Goal: Task Accomplishment & Management: Manage account settings

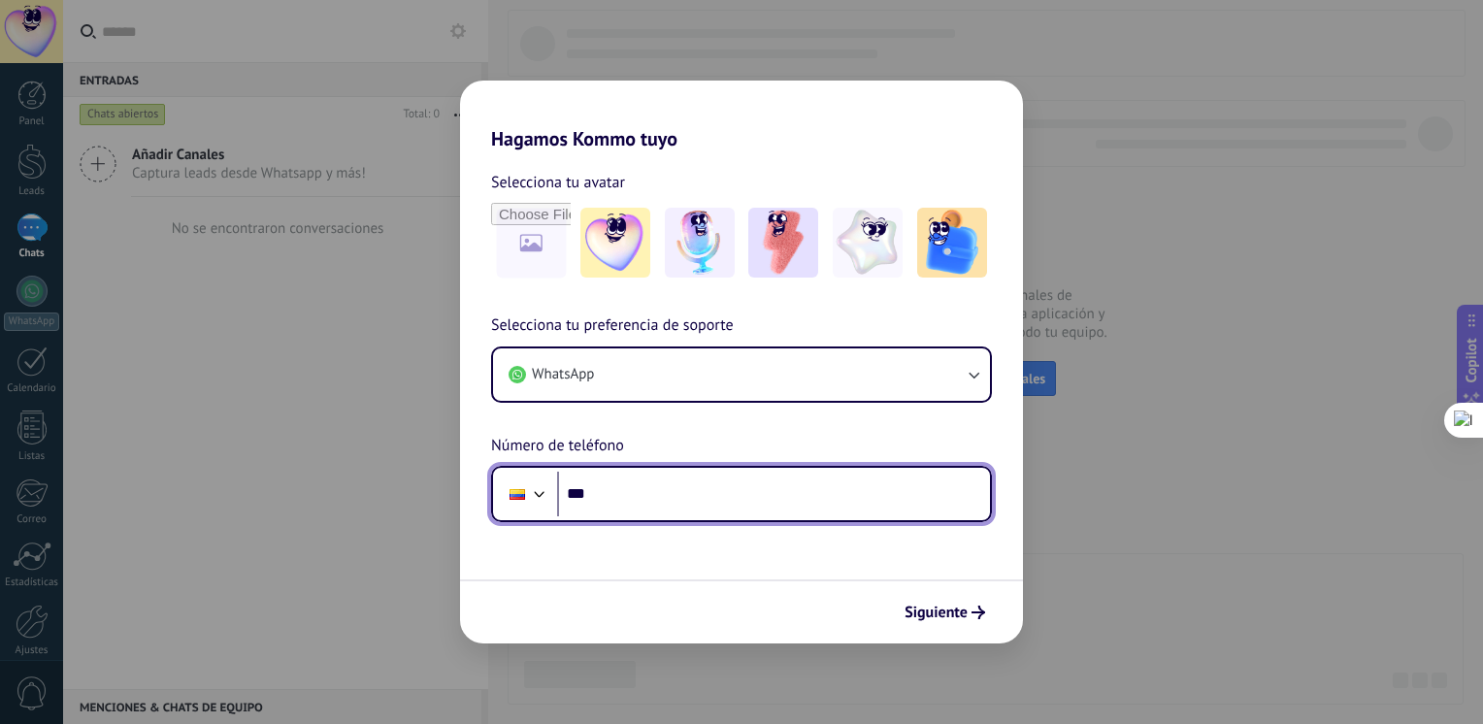
click at [678, 499] on input "***" at bounding box center [773, 494] width 433 height 45
type input "**********"
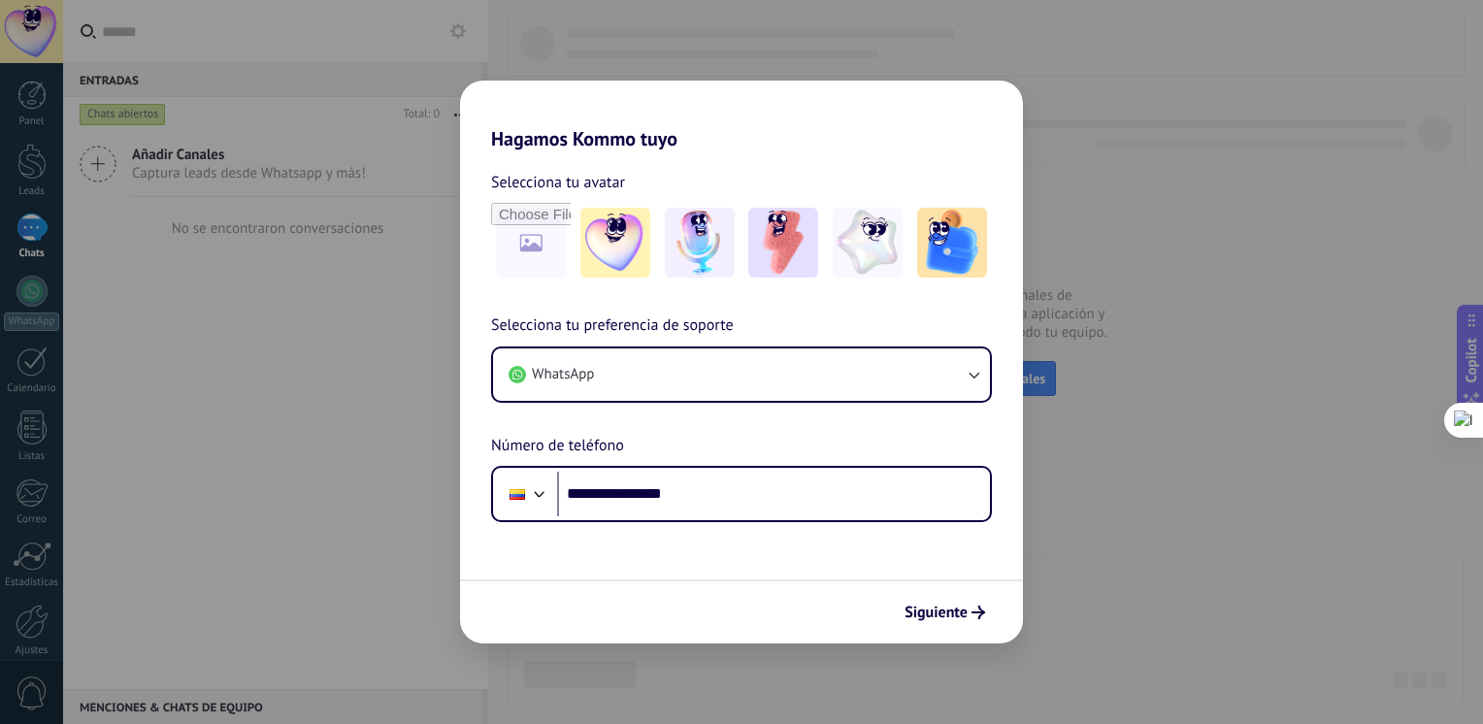
click at [942, 619] on span "Siguiente" at bounding box center [936, 613] width 63 height 14
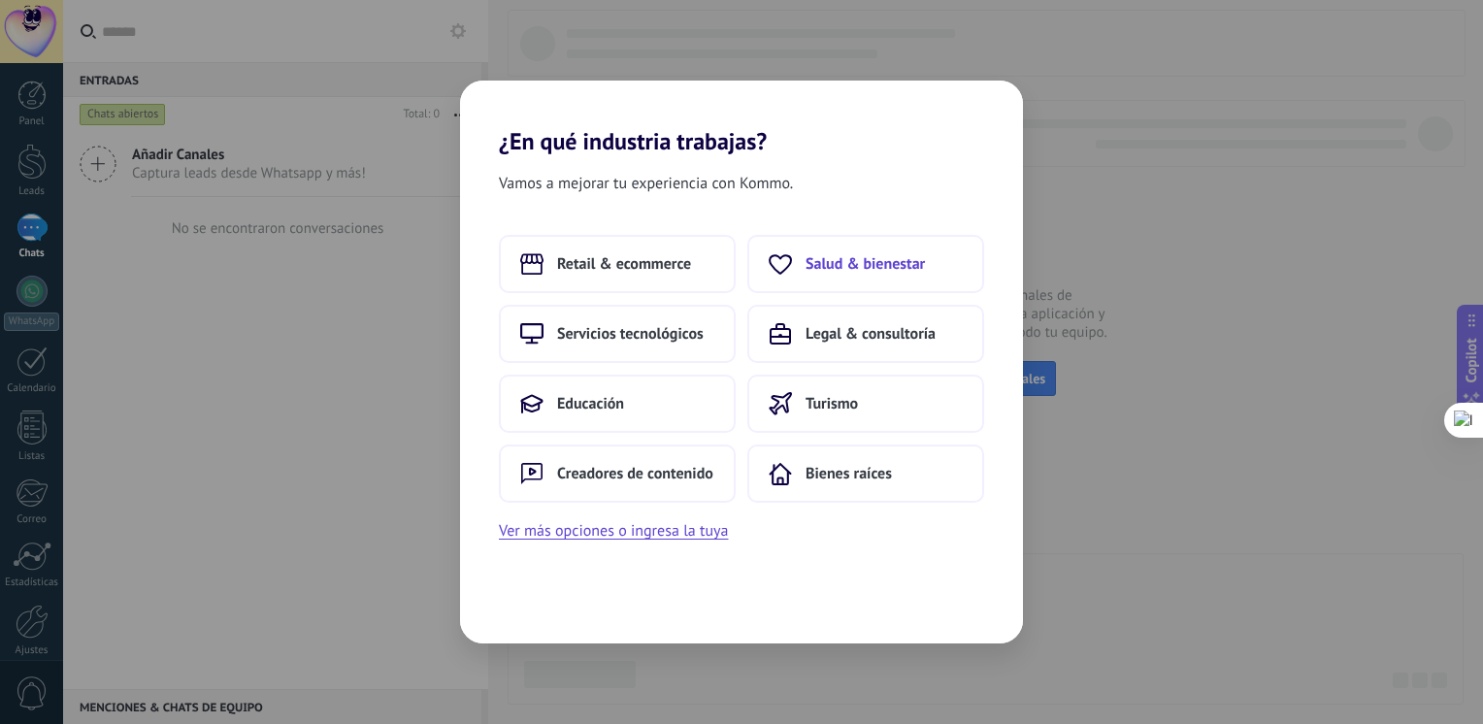
click at [840, 248] on button "Salud & bienestar" at bounding box center [865, 264] width 237 height 58
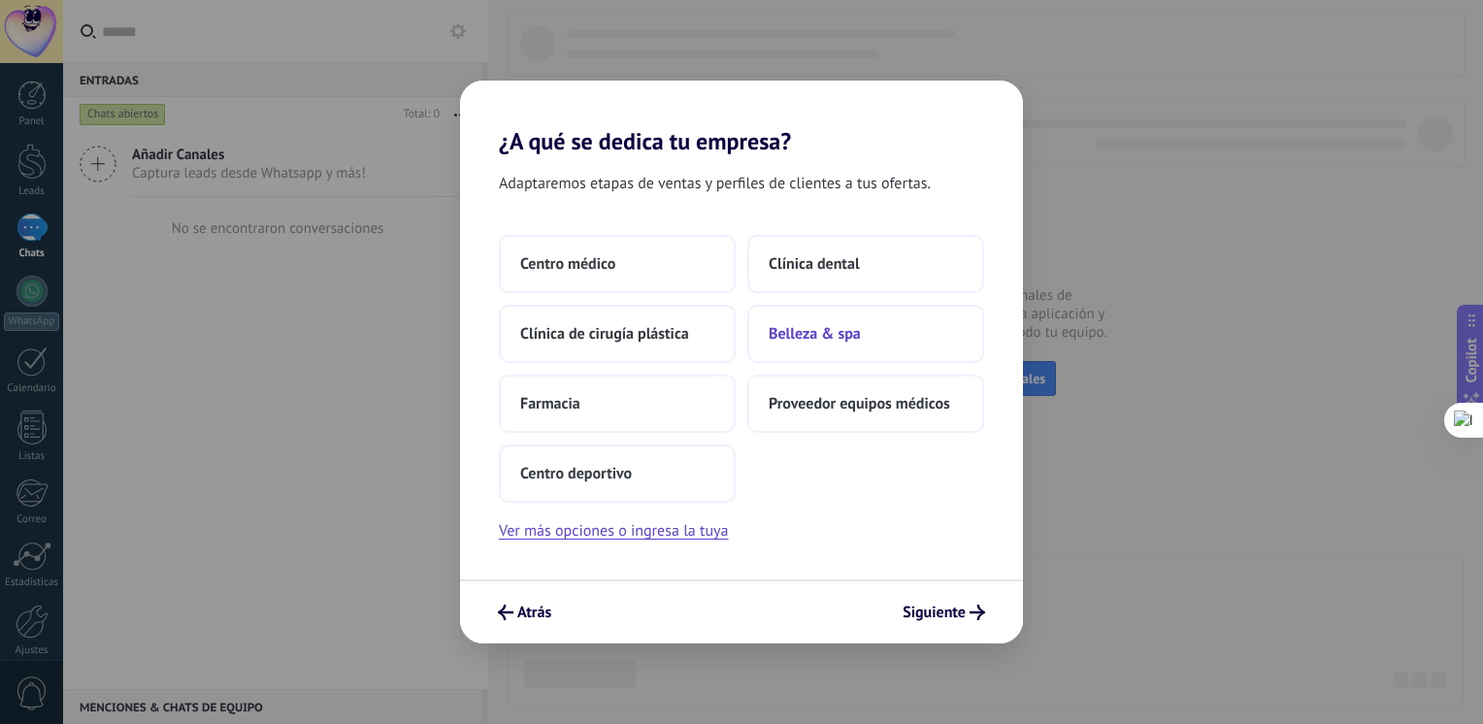
click at [812, 346] on button "Belleza & spa" at bounding box center [865, 334] width 237 height 58
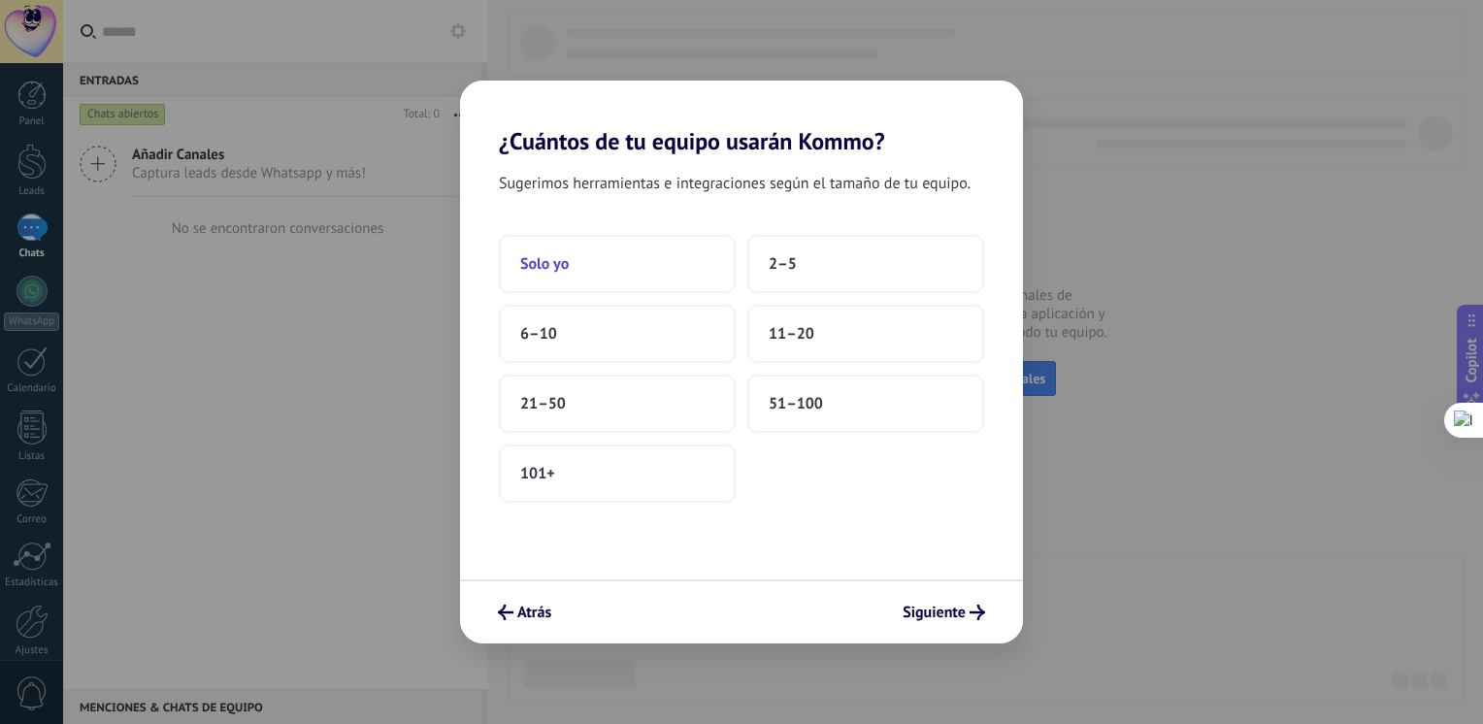
click at [626, 281] on button "Solo yo" at bounding box center [617, 264] width 237 height 58
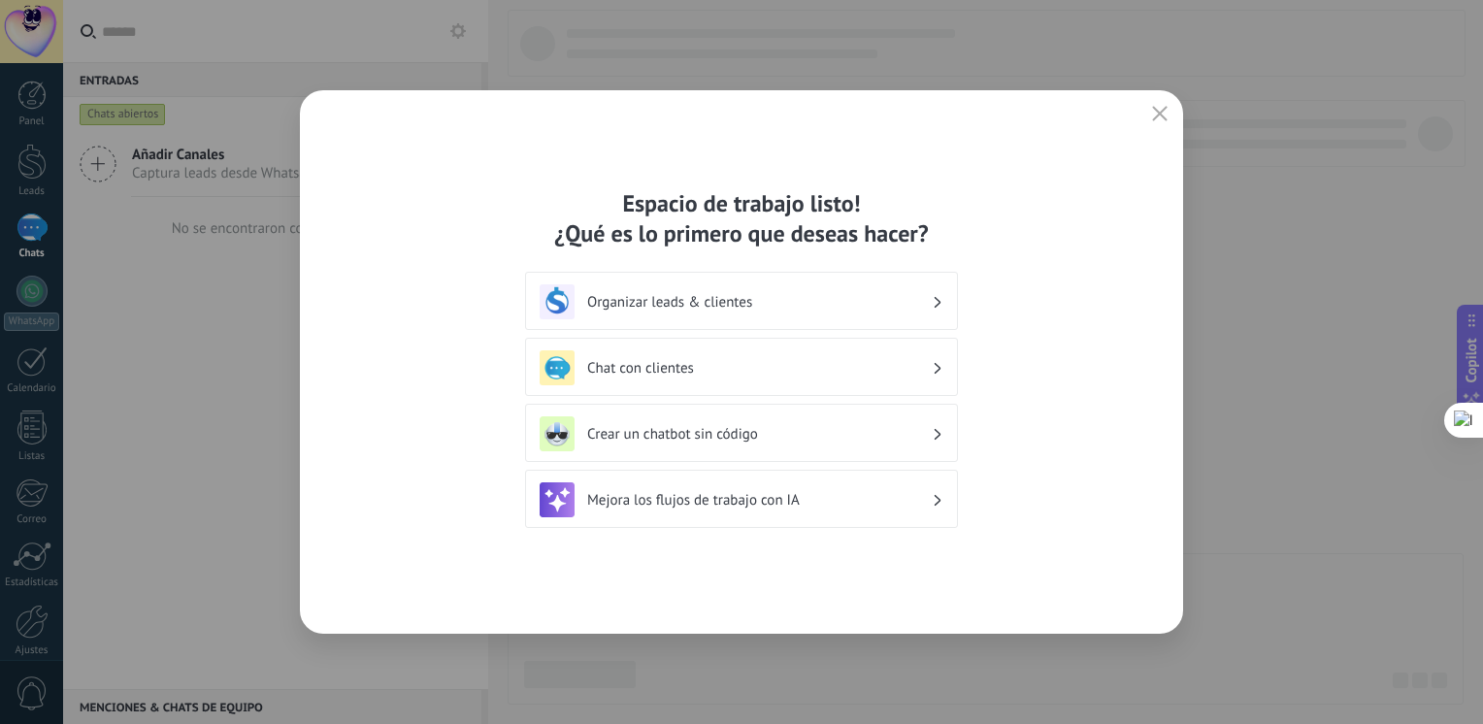
click at [727, 365] on h3 "Chat con clientes" at bounding box center [759, 368] width 345 height 18
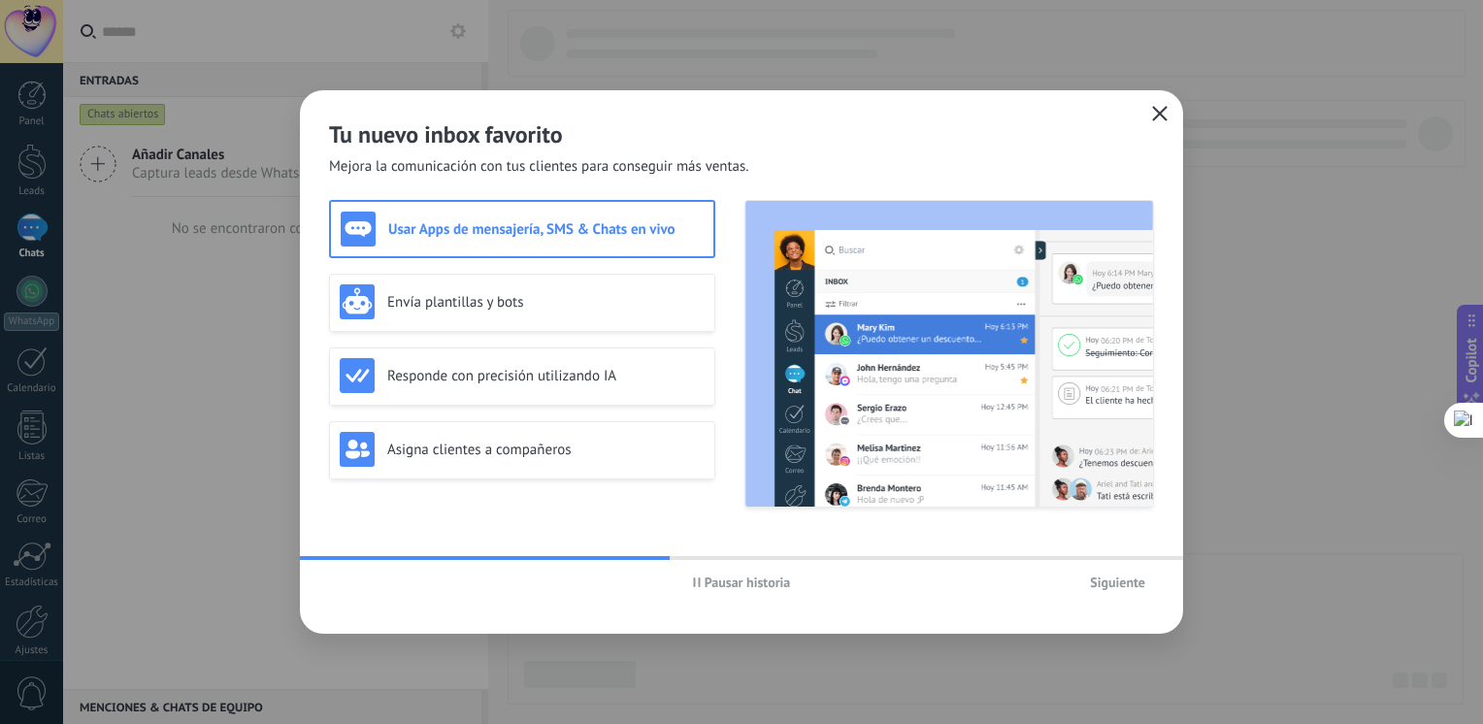
click at [1161, 113] on use "button" at bounding box center [1160, 113] width 15 height 15
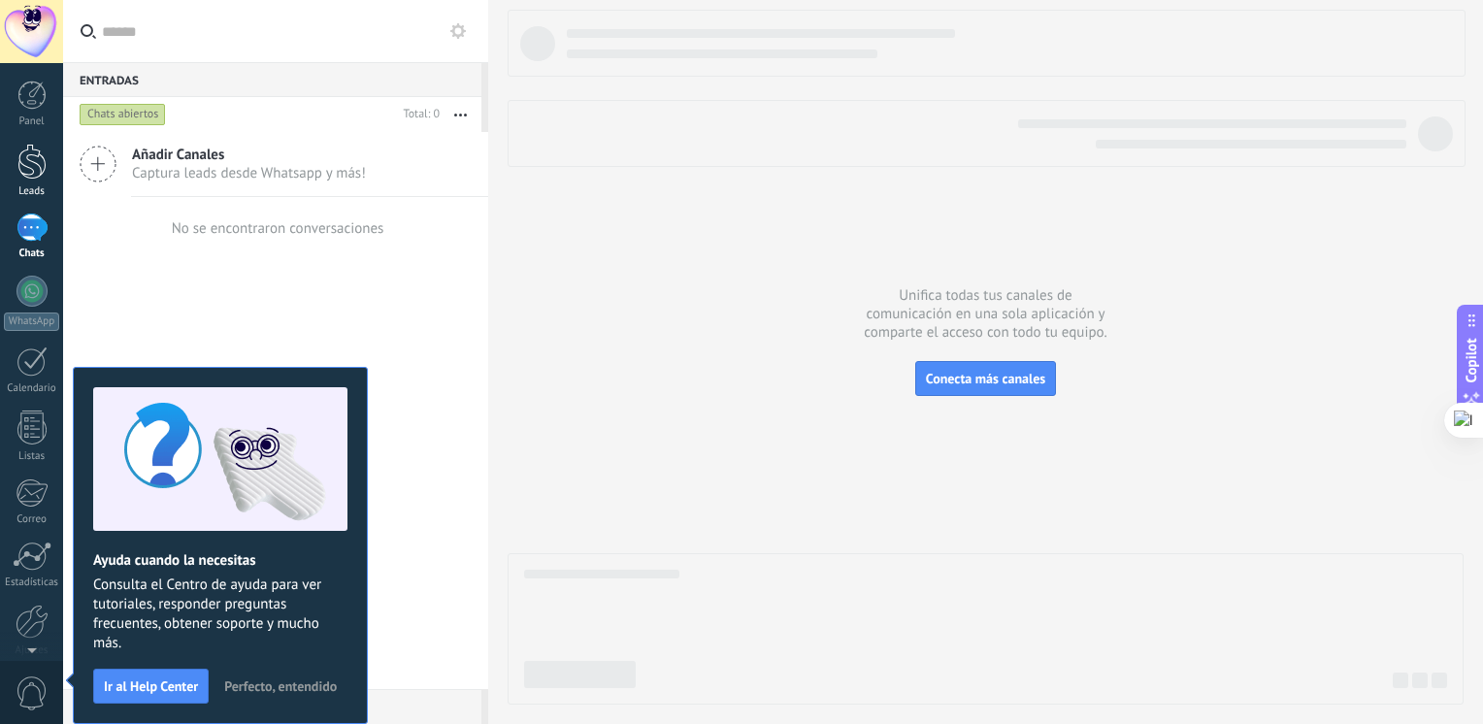
click at [31, 146] on div at bounding box center [31, 162] width 29 height 36
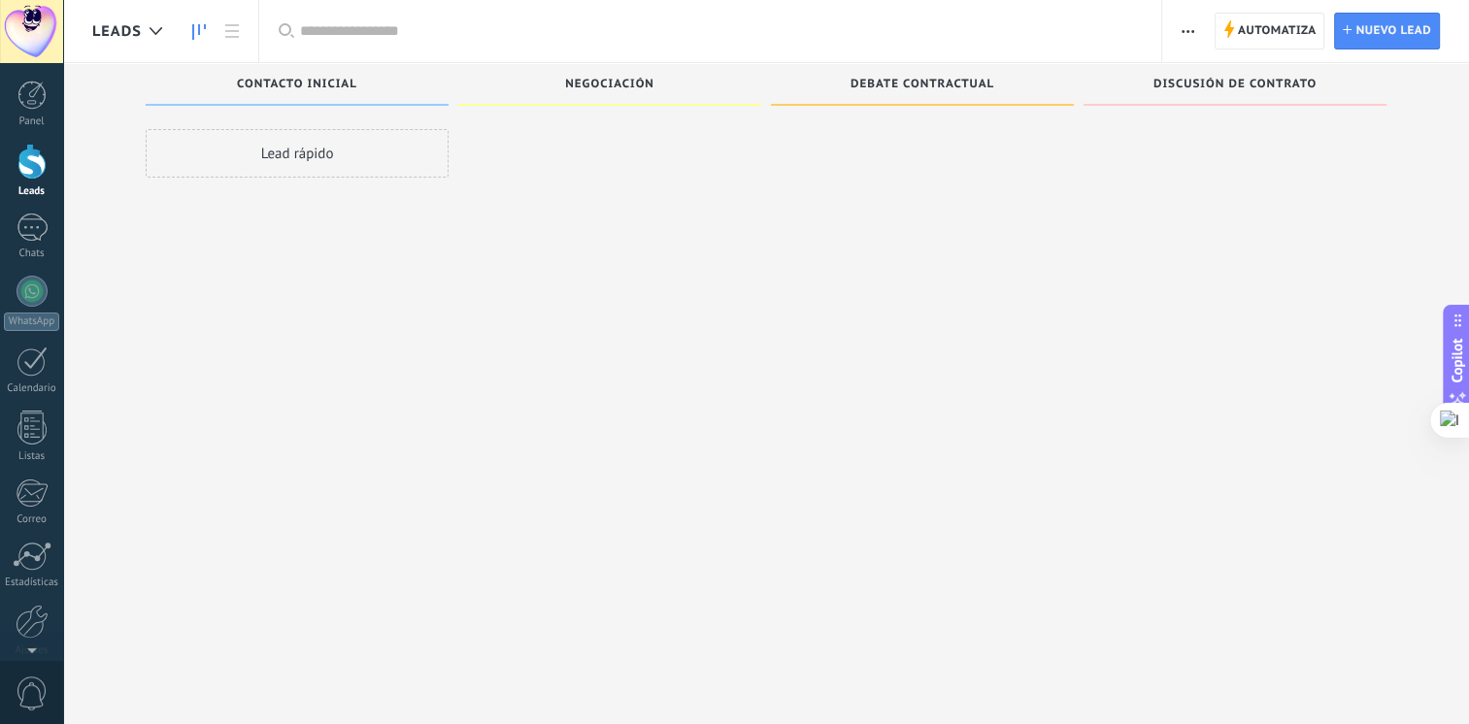
click at [25, 212] on div "Panel Leads Chats WhatsApp Clientes" at bounding box center [31, 413] width 63 height 664
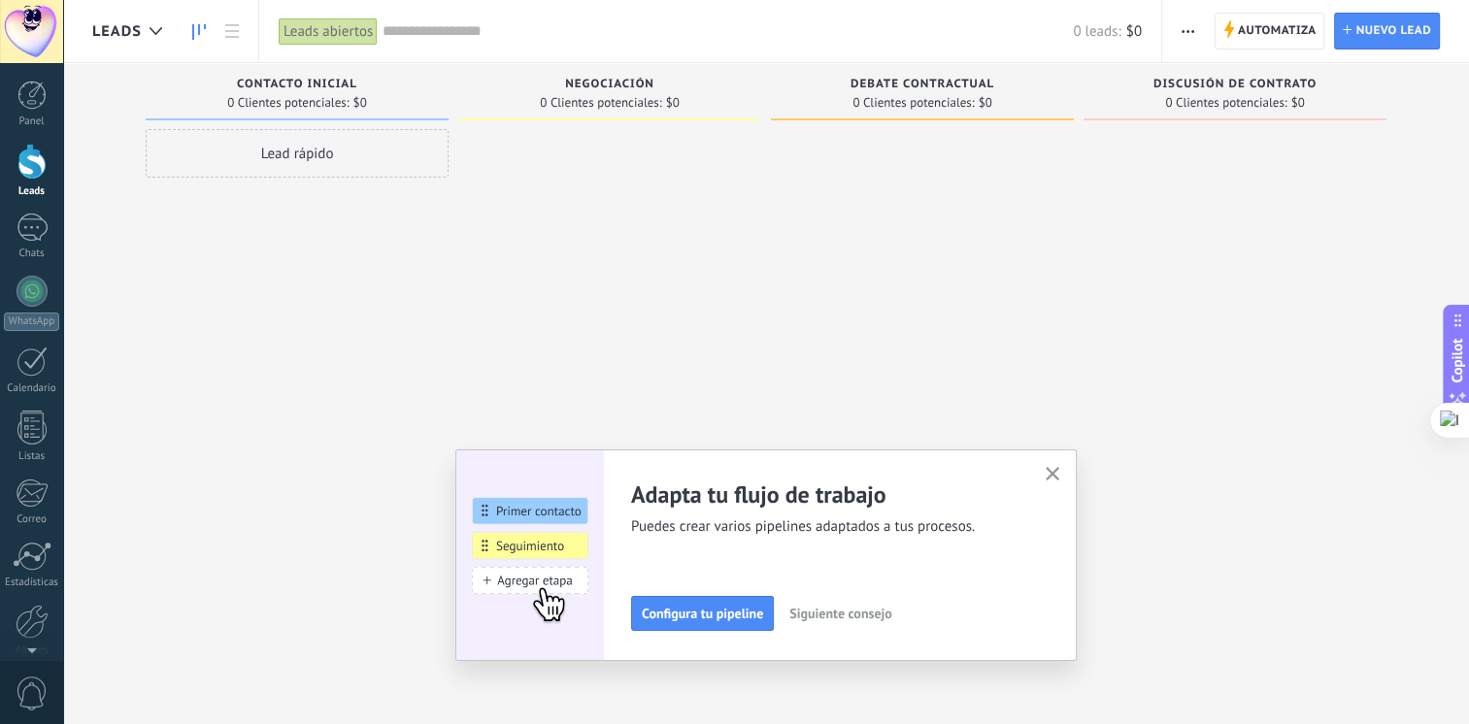
click at [1057, 477] on icon "button" at bounding box center [1052, 474] width 15 height 15
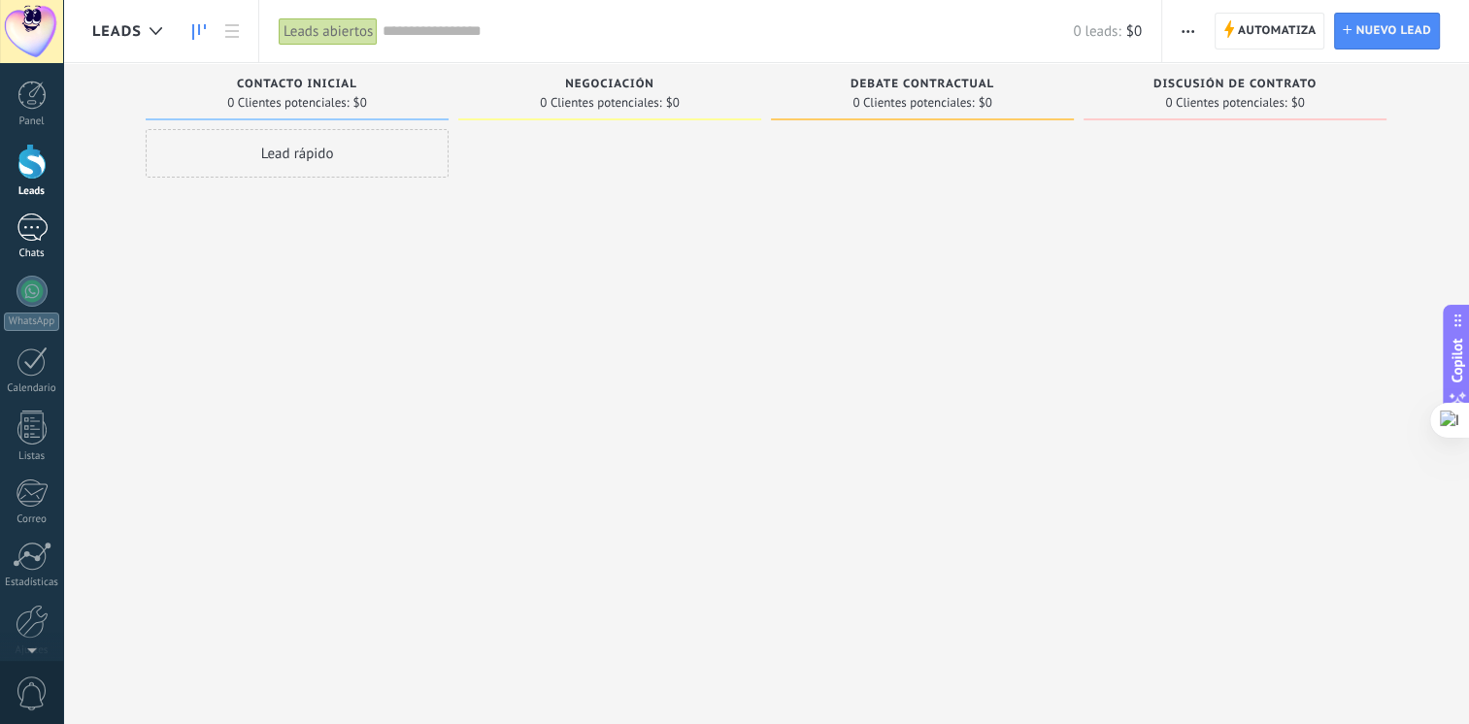
click at [43, 231] on div at bounding box center [32, 228] width 31 height 28
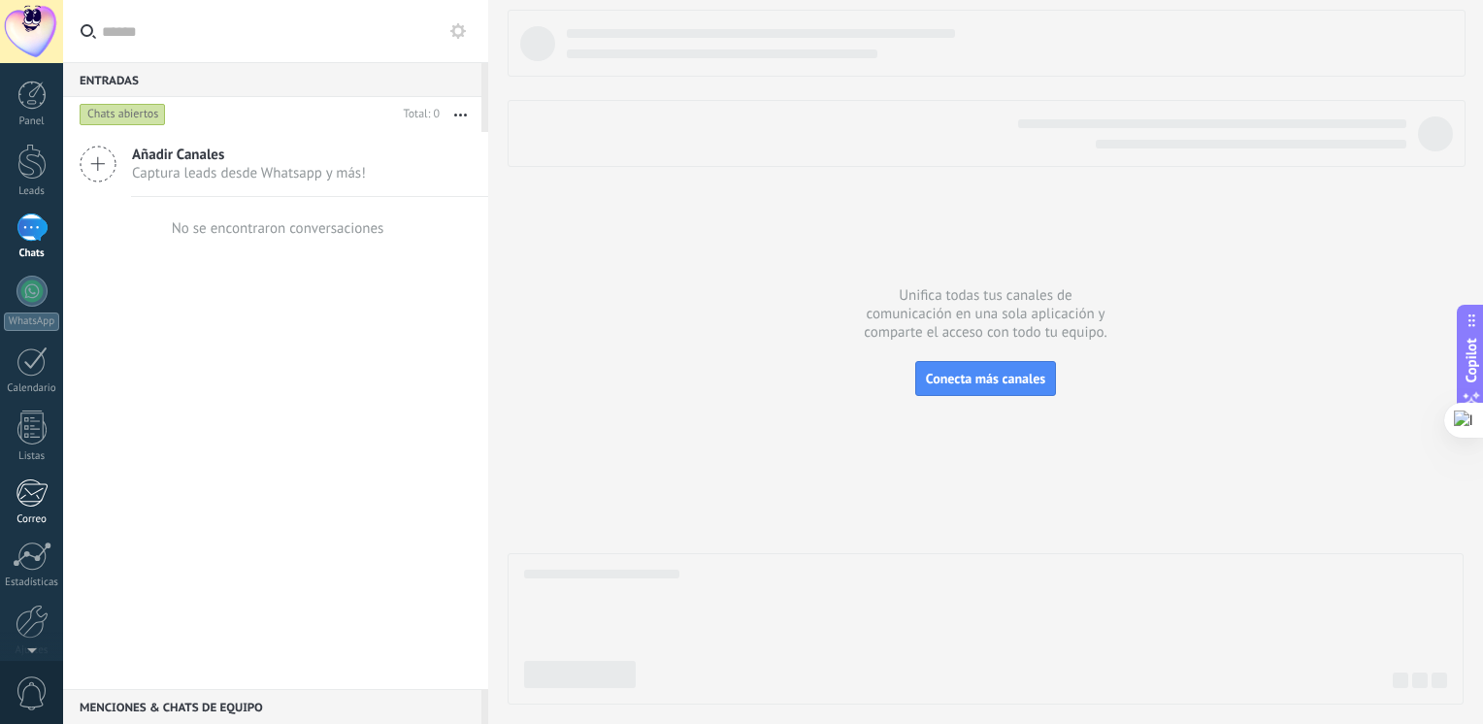
click at [11, 507] on link "Correo" at bounding box center [31, 503] width 63 height 48
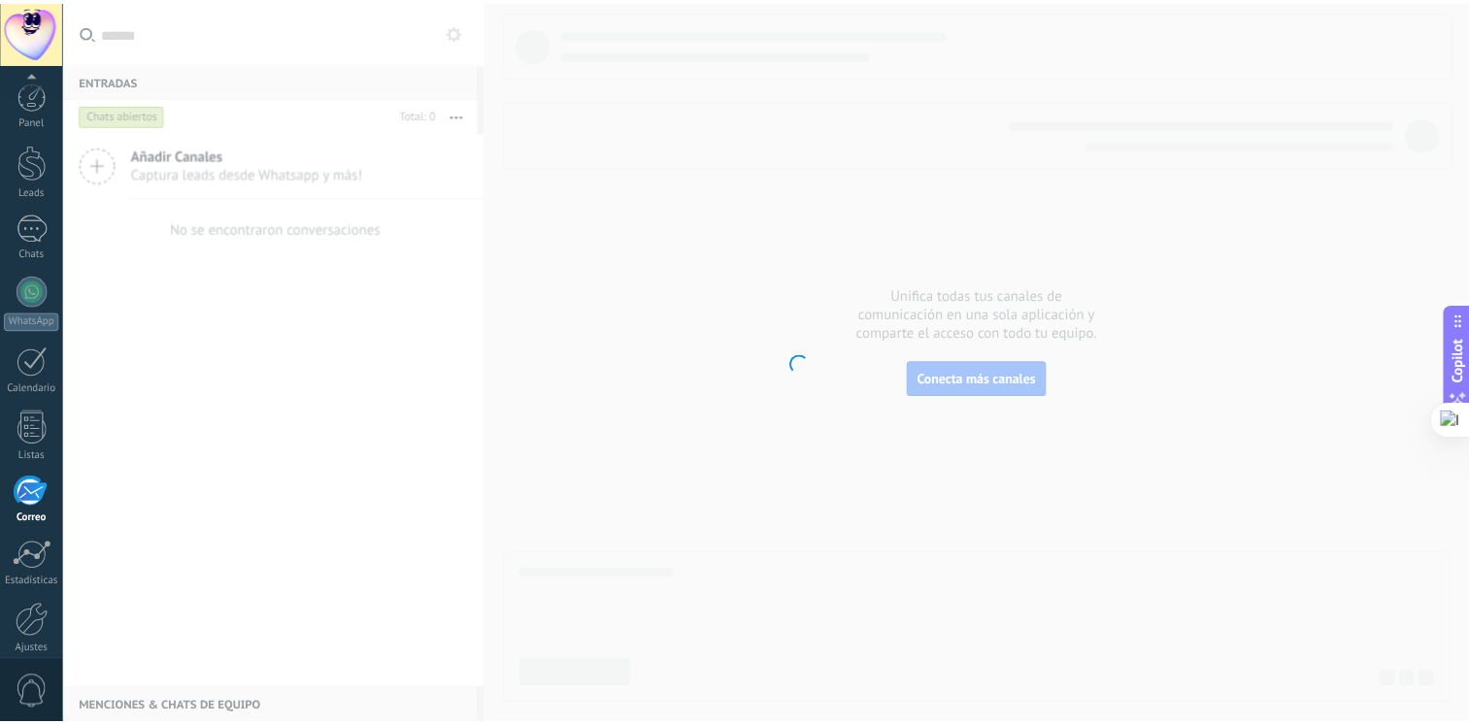
scroll to position [82, 0]
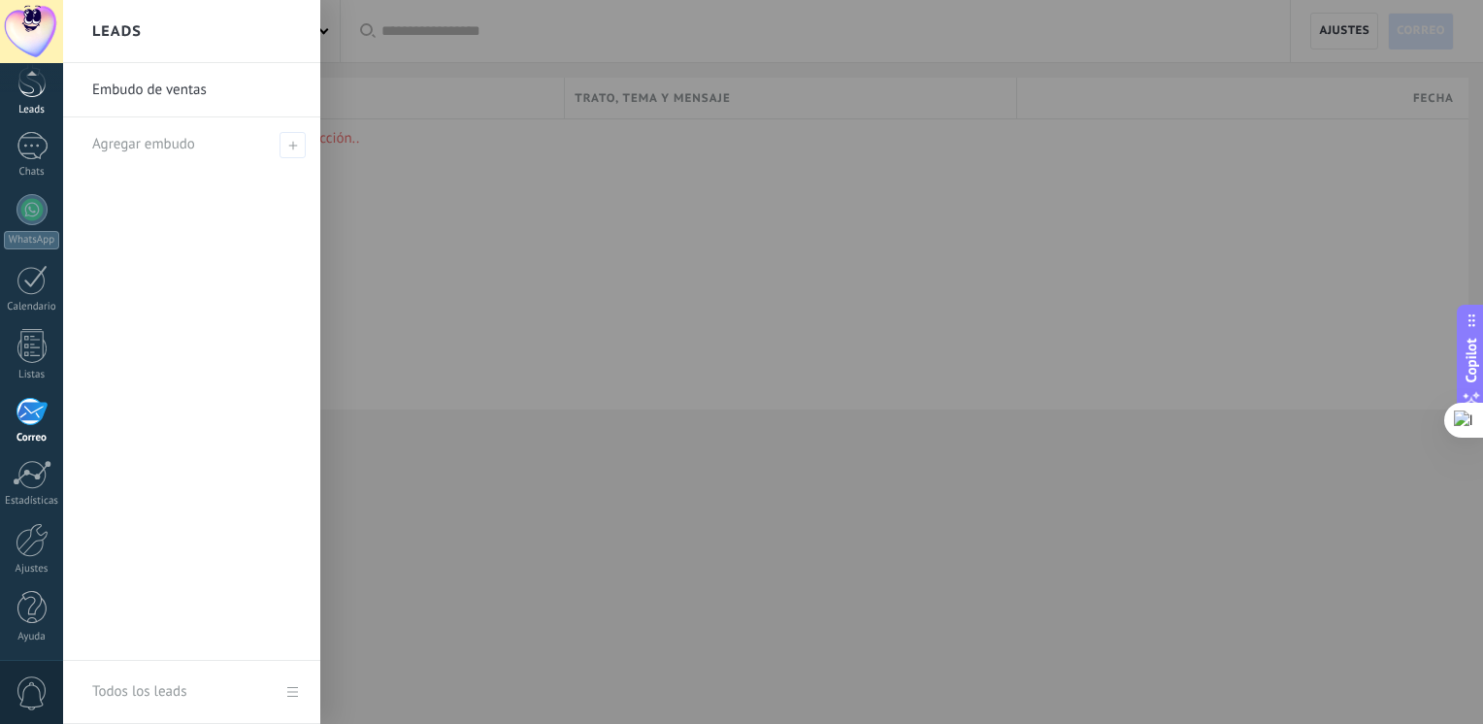
click at [39, 94] on div at bounding box center [31, 80] width 29 height 36
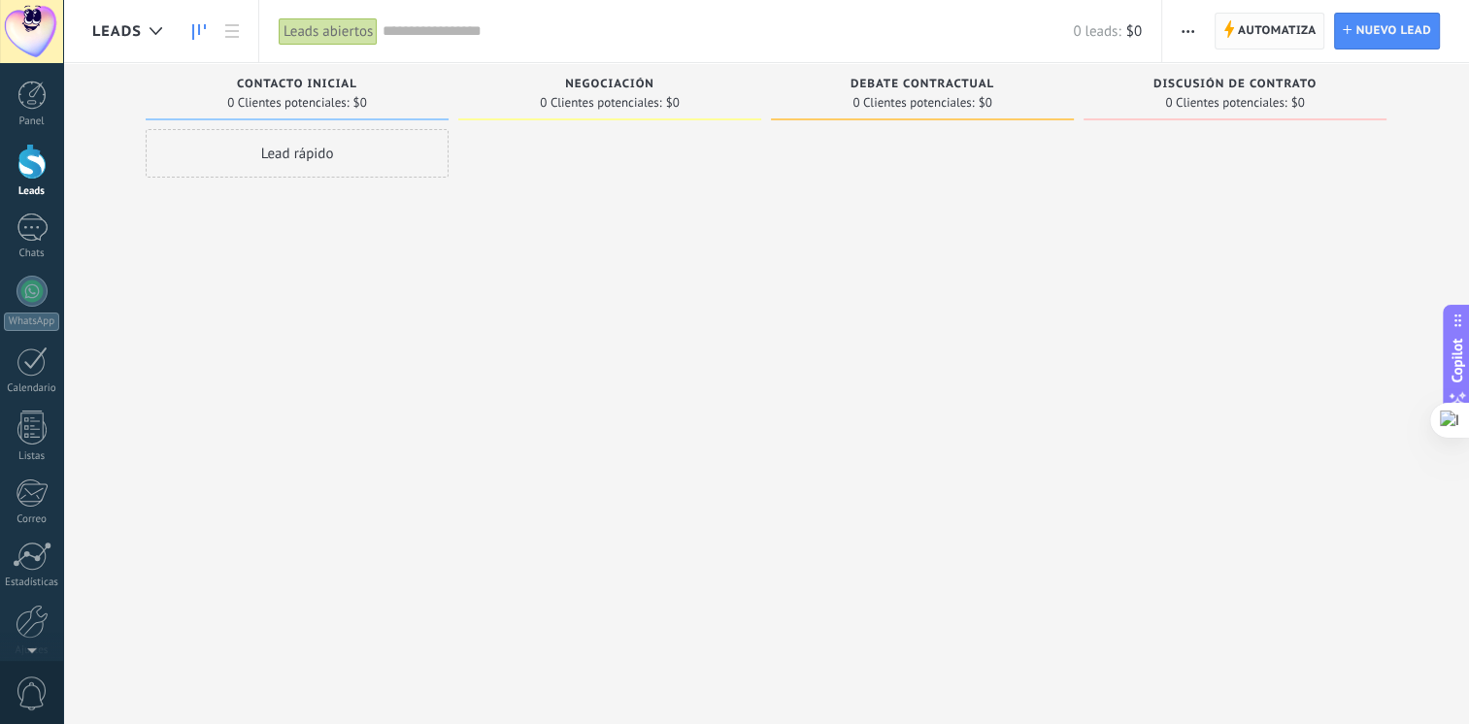
click at [1270, 39] on span "Automatiza" at bounding box center [1277, 31] width 79 height 35
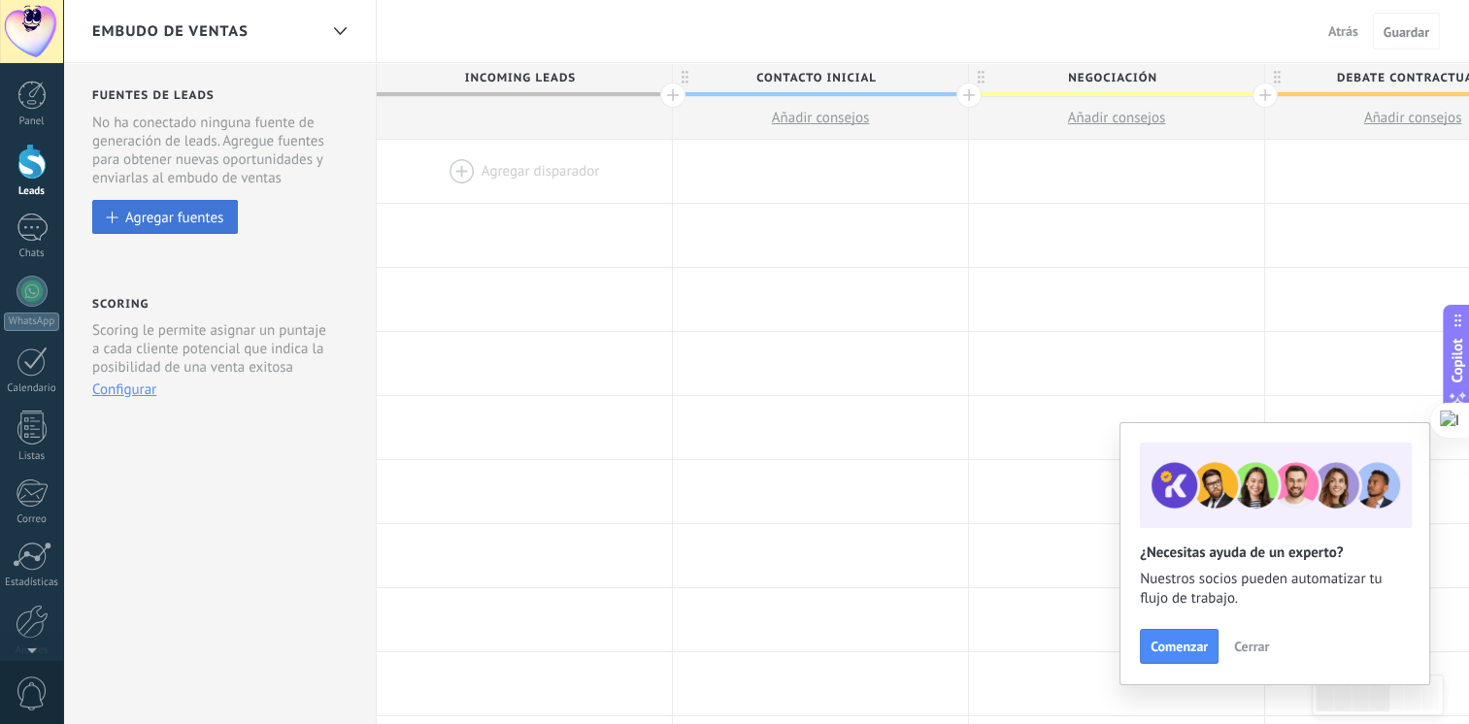
click at [200, 227] on button "Agregar fuentes" at bounding box center [165, 217] width 146 height 34
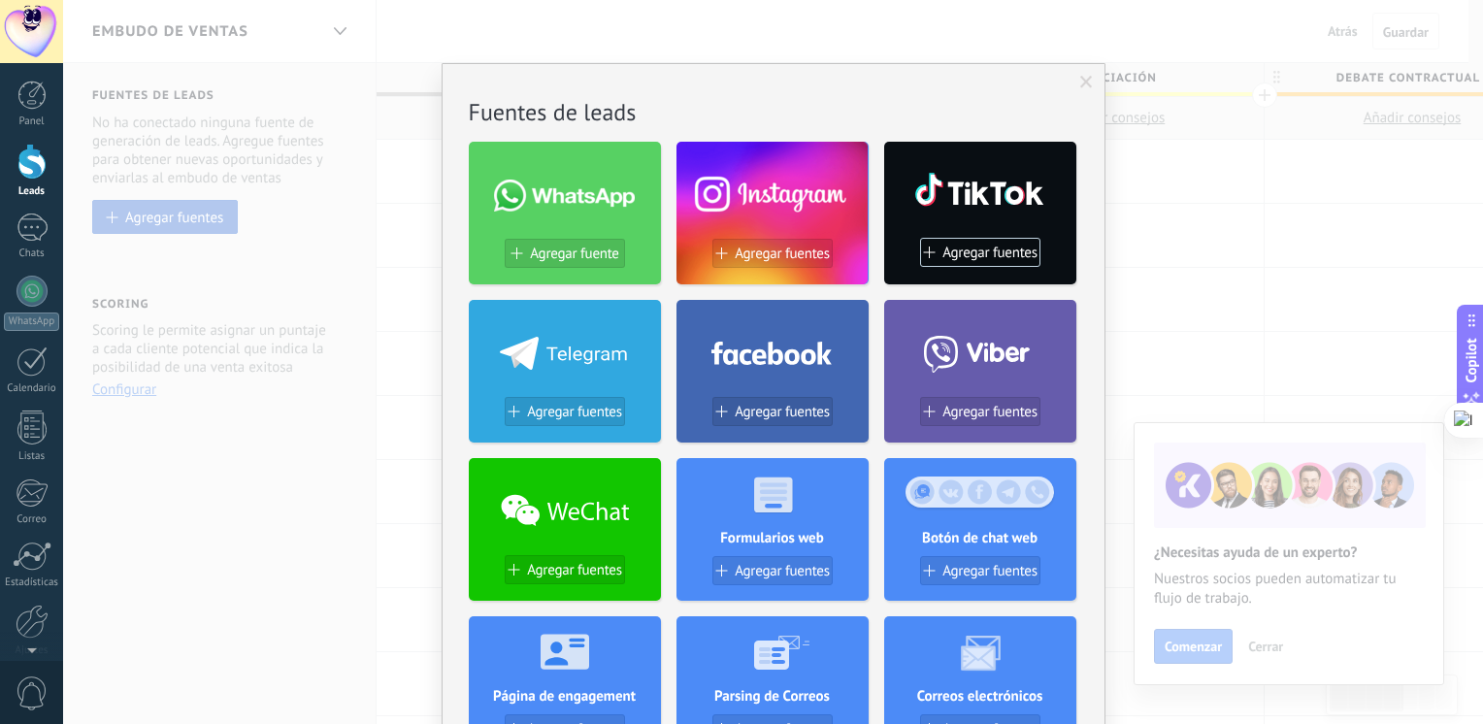
click at [200, 227] on div "No hay resultados Fuentes de leads Agregar fuente Agregar fuentes Agregar fuent…" at bounding box center [773, 362] width 1420 height 724
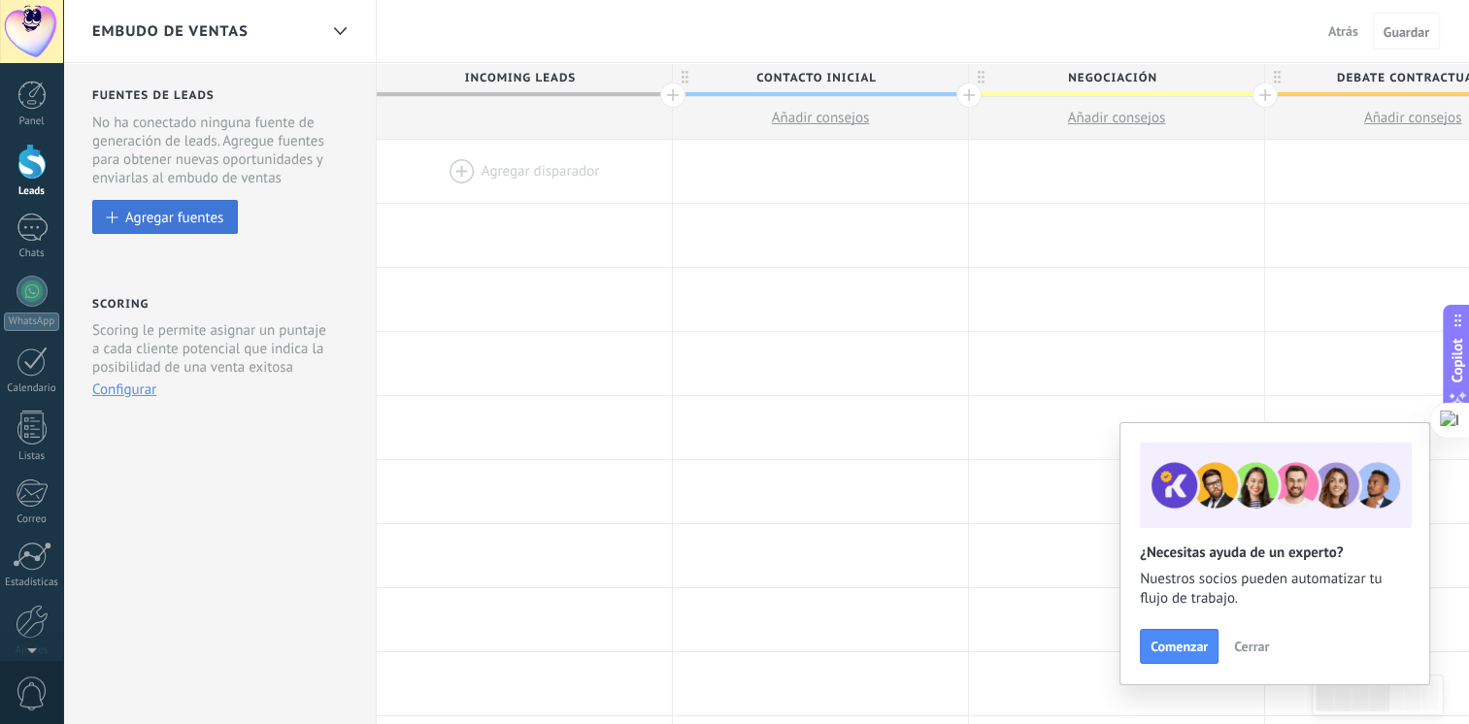
click at [177, 223] on div "Agregar fuentes" at bounding box center [174, 217] width 98 height 17
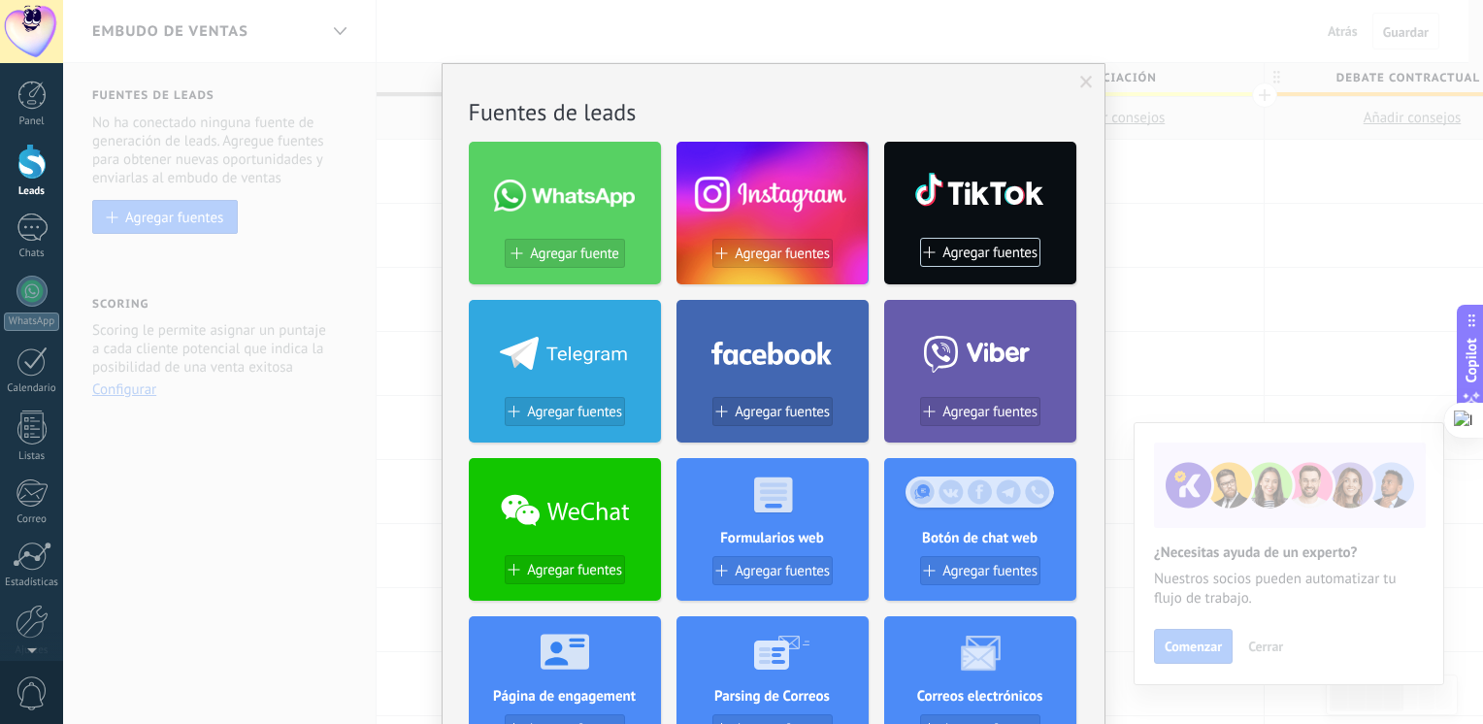
click at [555, 201] on span at bounding box center [564, 196] width 141 height 32
click at [556, 259] on span "Agregar fuente" at bounding box center [574, 254] width 88 height 17
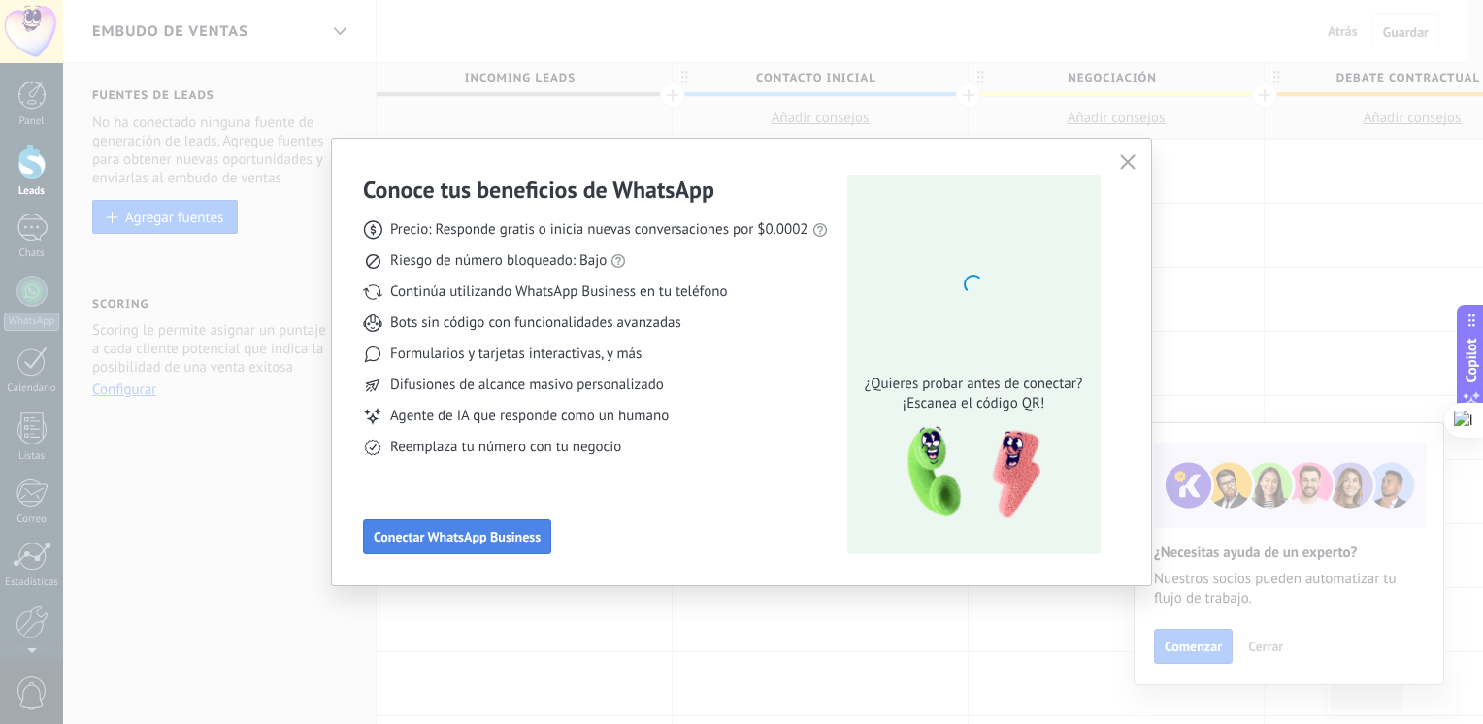
click at [462, 530] on span "Conectar WhatsApp Business" at bounding box center [457, 537] width 167 height 14
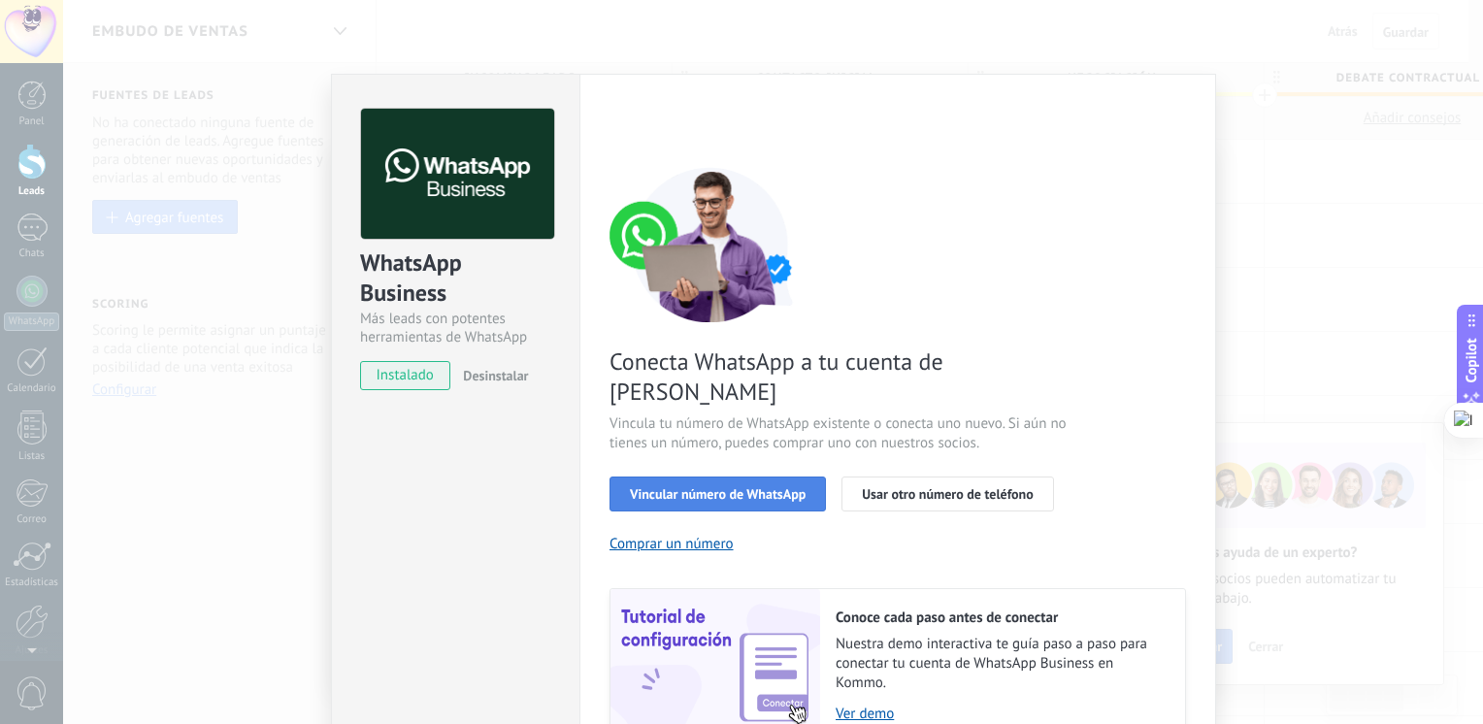
click at [763, 477] on button "Vincular número de WhatsApp" at bounding box center [718, 494] width 216 height 35
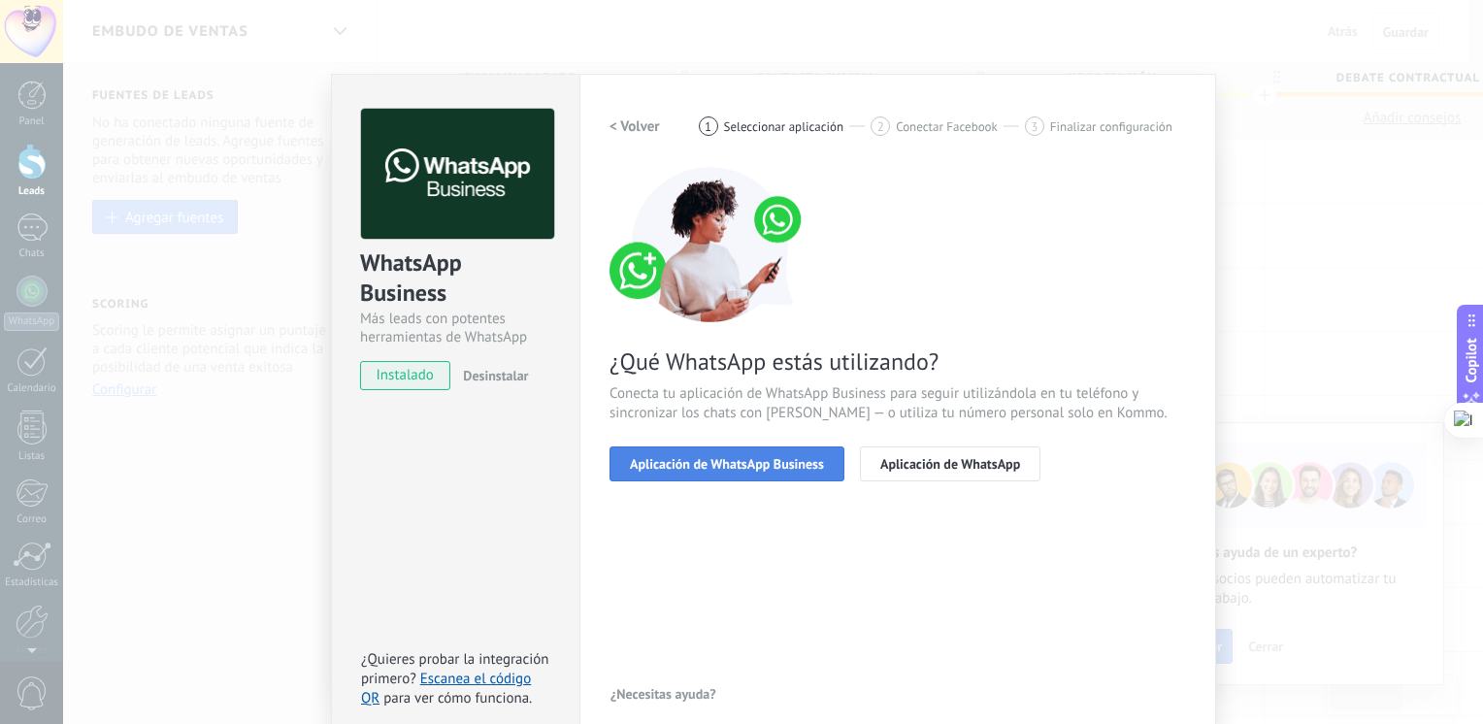
click at [786, 462] on span "Aplicación de WhatsApp Business" at bounding box center [727, 464] width 194 height 14
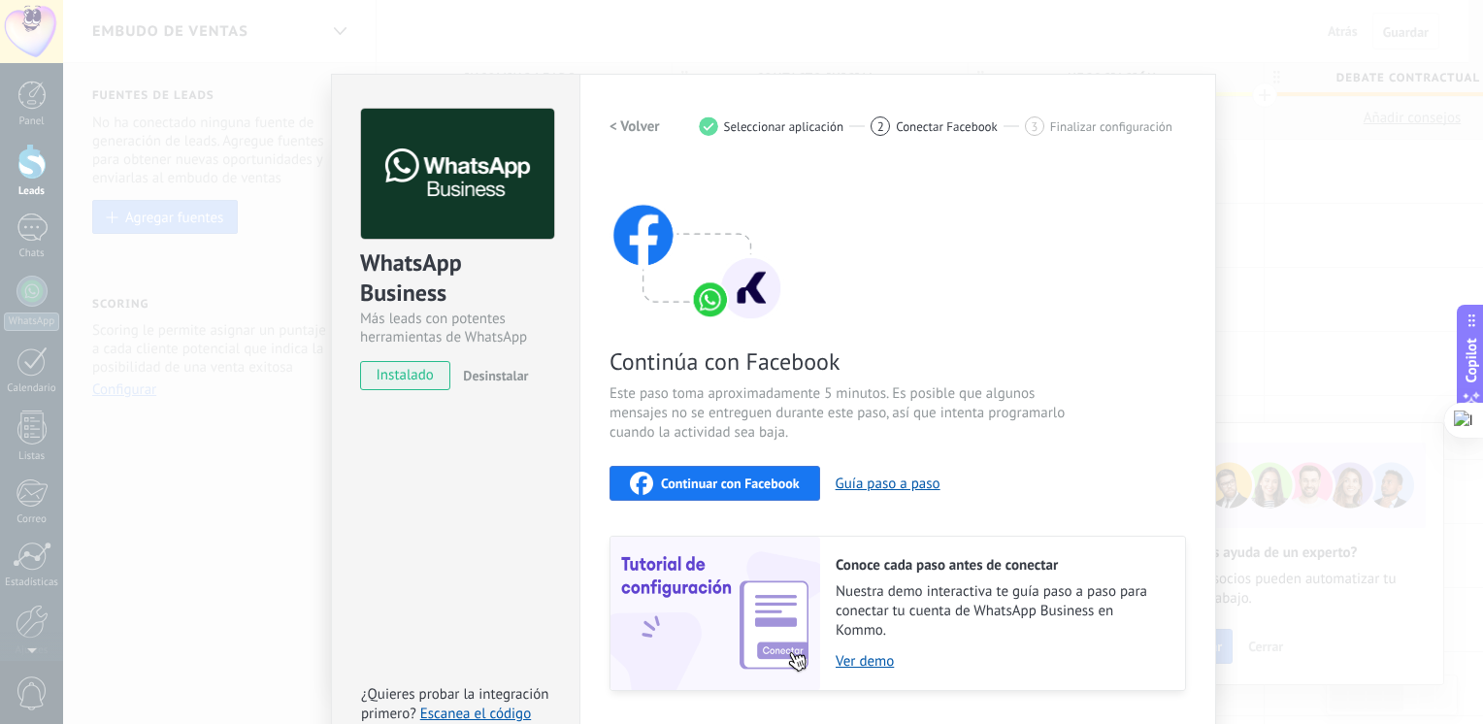
click at [800, 479] on button "Continuar con Facebook" at bounding box center [715, 483] width 211 height 35
click at [769, 478] on span "Continuar con Facebook" at bounding box center [730, 484] width 139 height 14
drag, startPoint x: 1482, startPoint y: 270, endPoint x: 755, endPoint y: 686, distance: 837.8
click at [755, 686] on html ".abecls-1,.abecls-2{fill-rule:evenodd}.abecls-2{fill:#fff} .abhcls-1{fill:none}…" at bounding box center [741, 362] width 1483 height 724
click at [490, 709] on link "Escanea el código QR" at bounding box center [446, 724] width 170 height 38
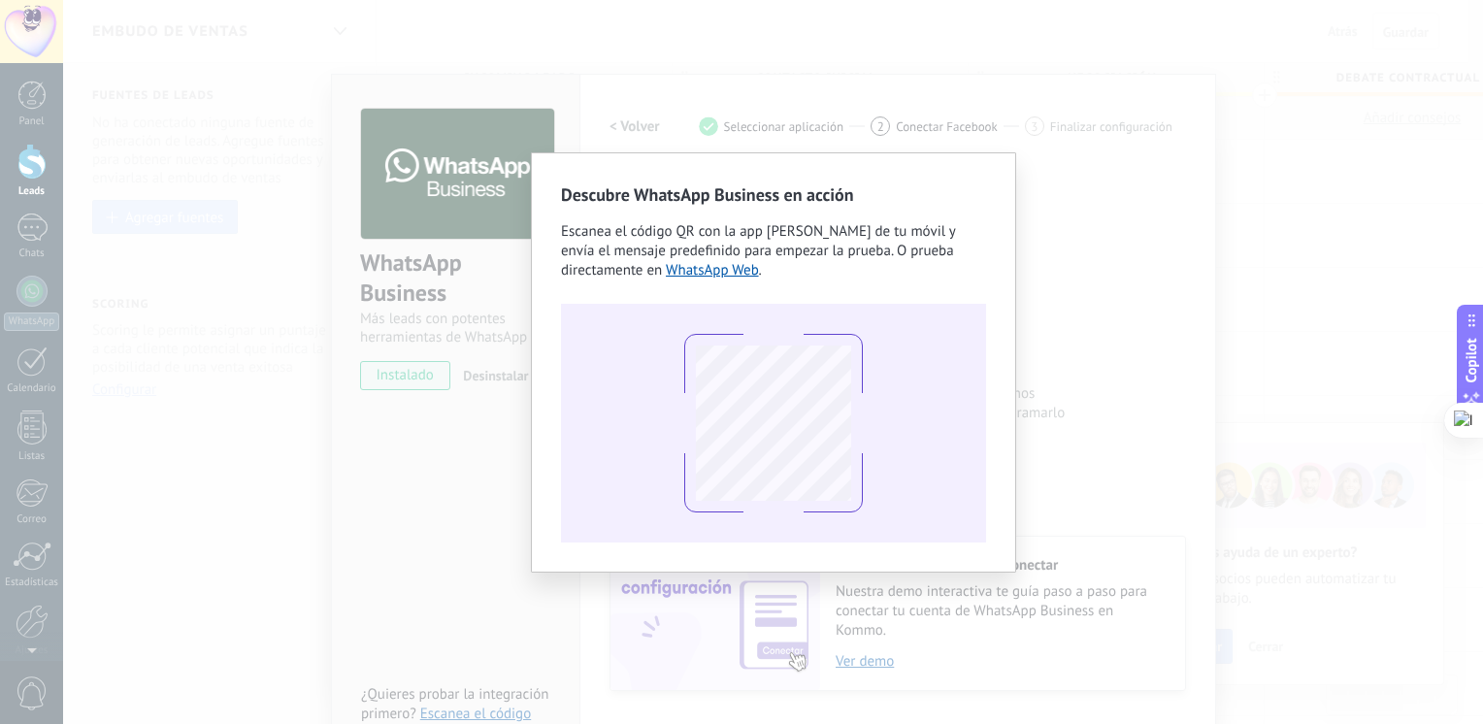
click at [1158, 204] on div "Descubre WhatsApp Business en acción Escanea el código QR con la app [PERSON_NA…" at bounding box center [773, 362] width 1420 height 724
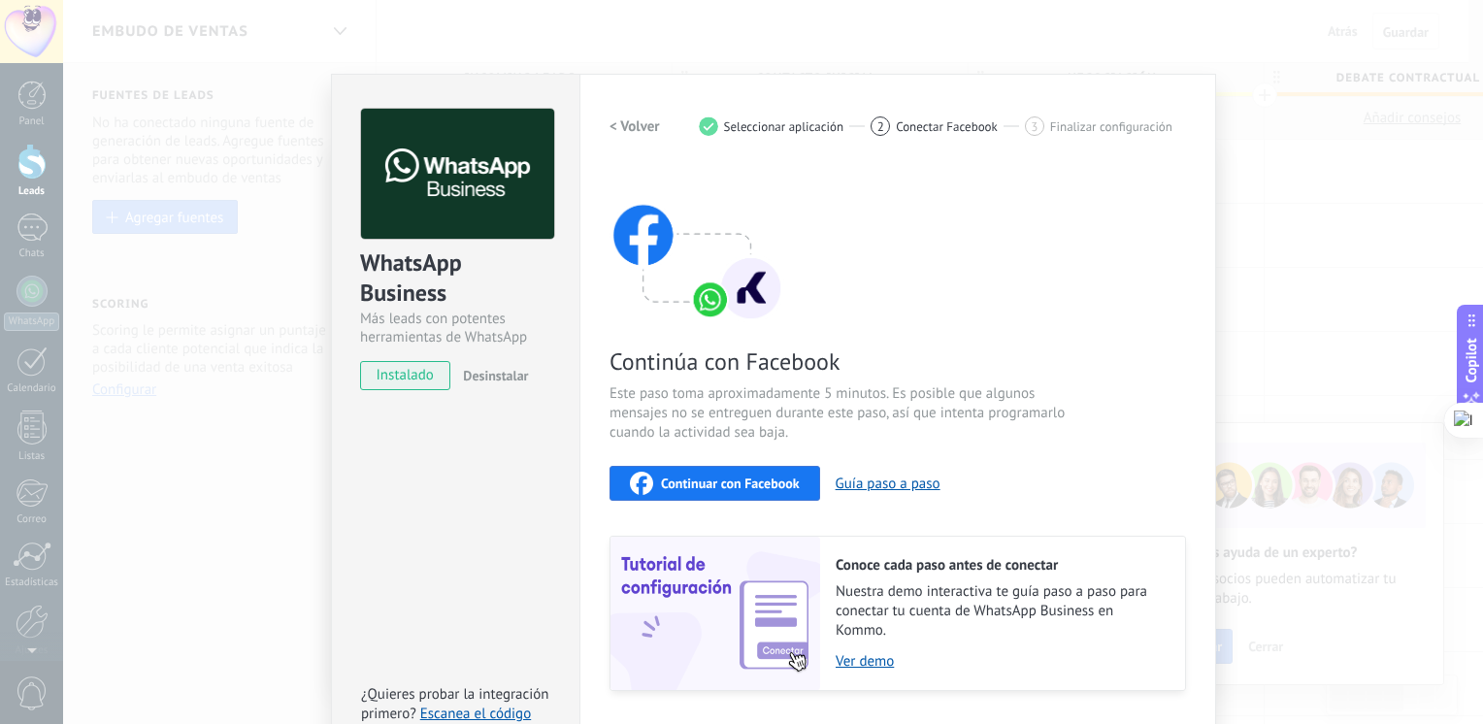
click at [408, 369] on span "instalado" at bounding box center [405, 375] width 88 height 29
drag, startPoint x: 1482, startPoint y: 253, endPoint x: 1480, endPoint y: 431, distance: 177.6
click at [1480, 723] on div at bounding box center [741, 724] width 1483 height 0
drag, startPoint x: 1482, startPoint y: 536, endPoint x: 1473, endPoint y: 696, distance: 160.5
click at [1473, 696] on html ".abecls-1,.abecls-2{fill-rule:evenodd}.abecls-2{fill:#fff} .abhcls-1{fill:none}…" at bounding box center [741, 362] width 1483 height 724
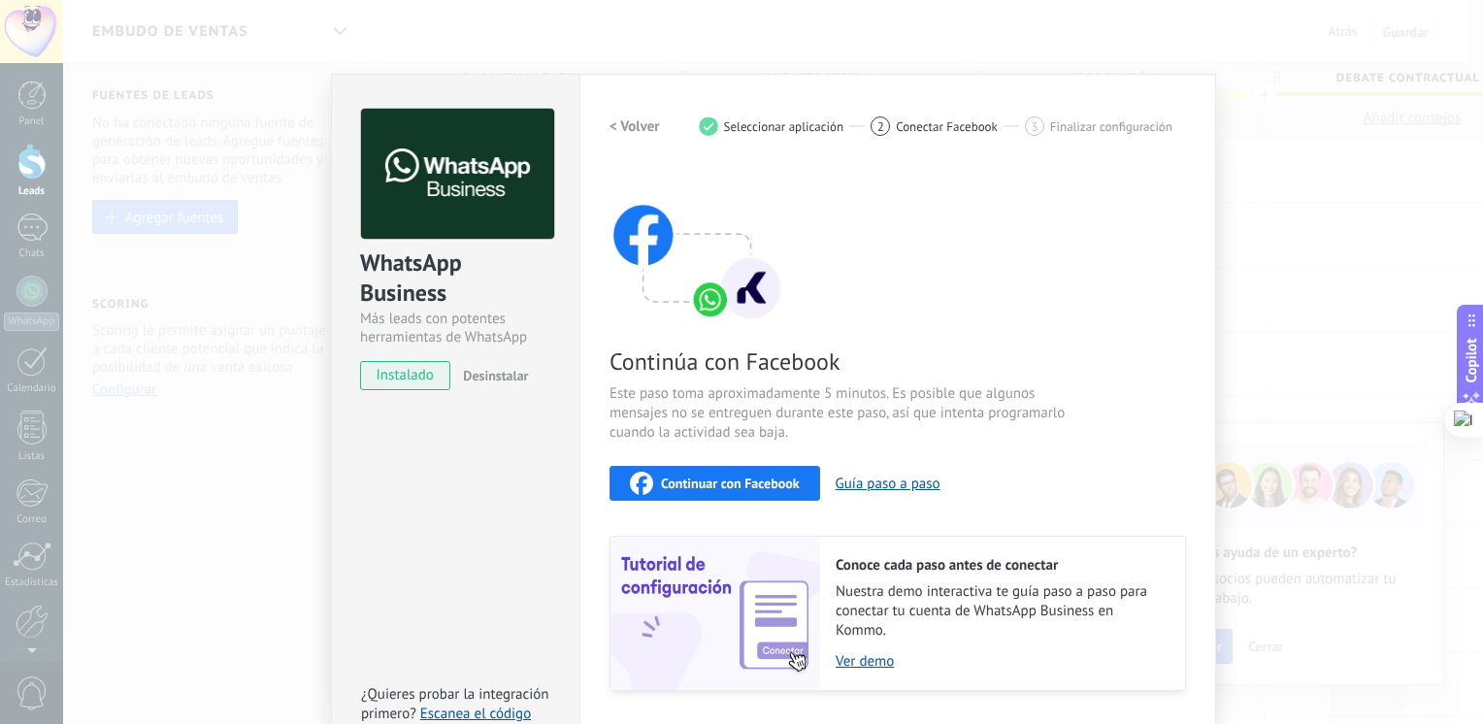
drag, startPoint x: 1475, startPoint y: 656, endPoint x: 1474, endPoint y: 729, distance: 72.8
click at [1474, 723] on html ".abecls-1,.abecls-2{fill-rule:evenodd}.abecls-2{fill:#fff} .abhcls-1{fill:none}…" at bounding box center [741, 362] width 1483 height 724
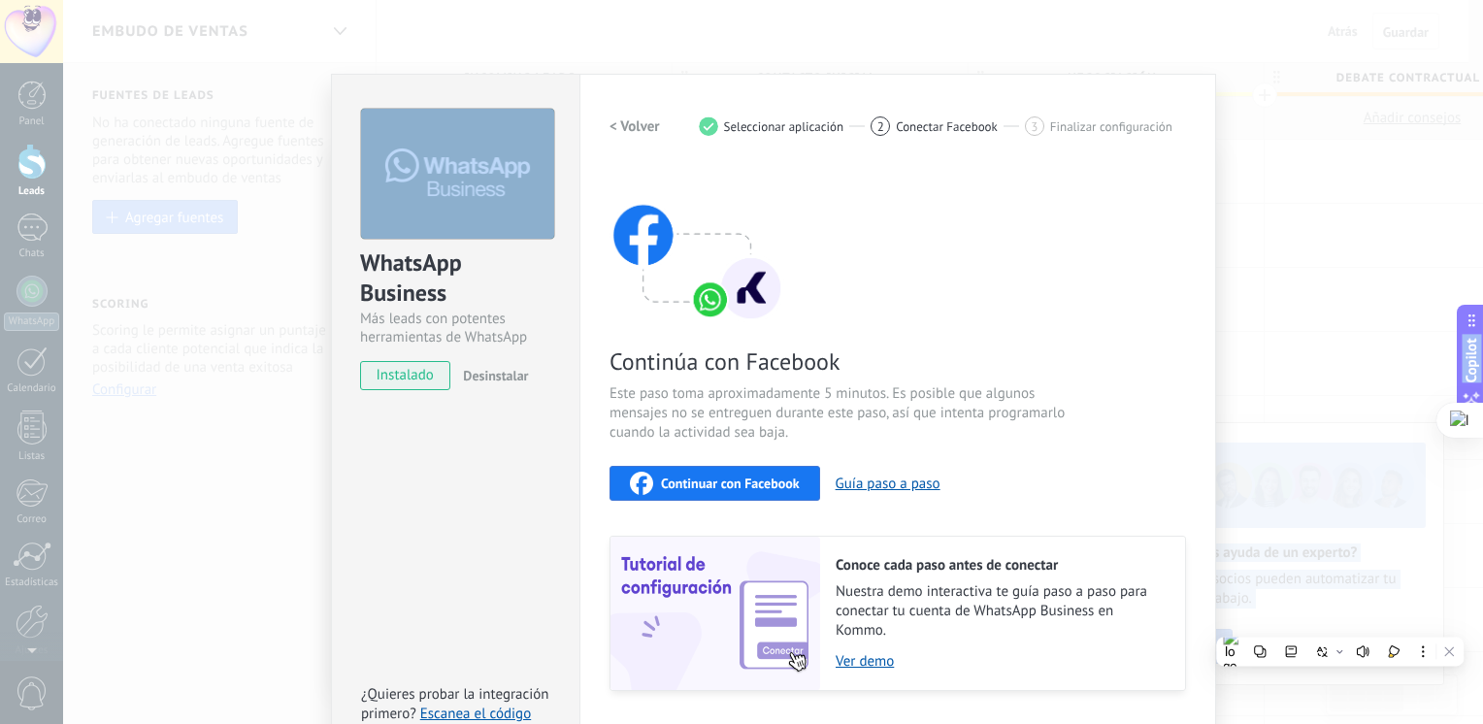
scroll to position [53, 0]
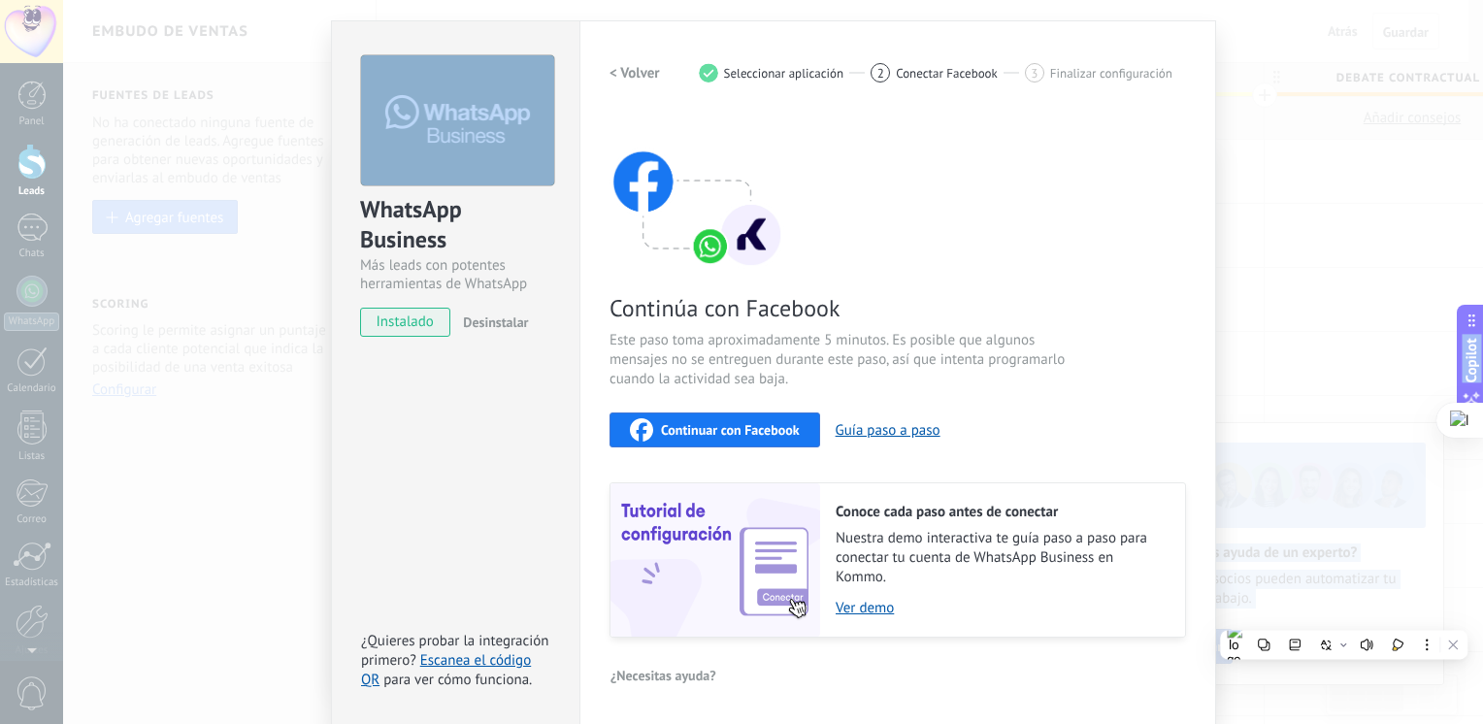
click at [1482, 719] on div at bounding box center [1482, 362] width 1 height 724
click at [215, 68] on div "WhatsApp Business Más leads con potentes herramientas de WhatsApp instalado Des…" at bounding box center [773, 362] width 1420 height 724
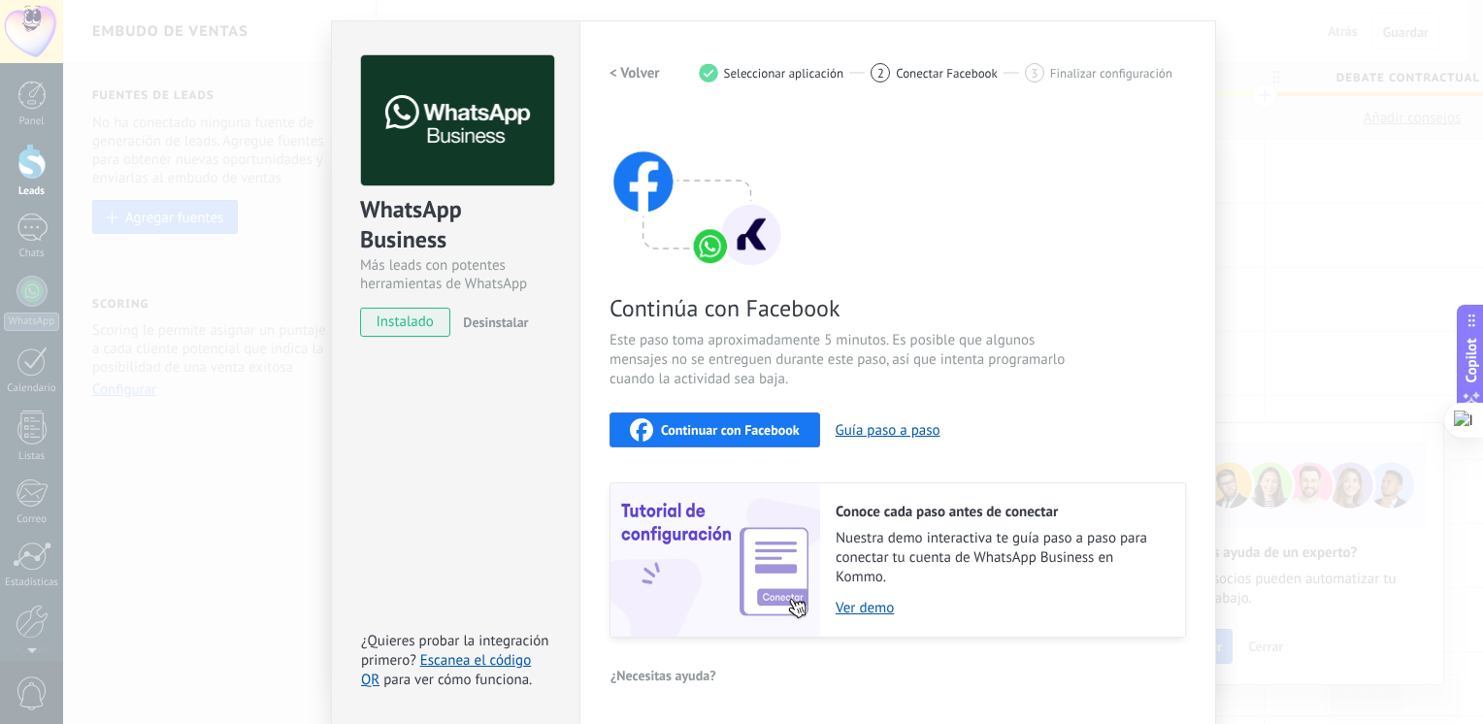
scroll to position [0, 0]
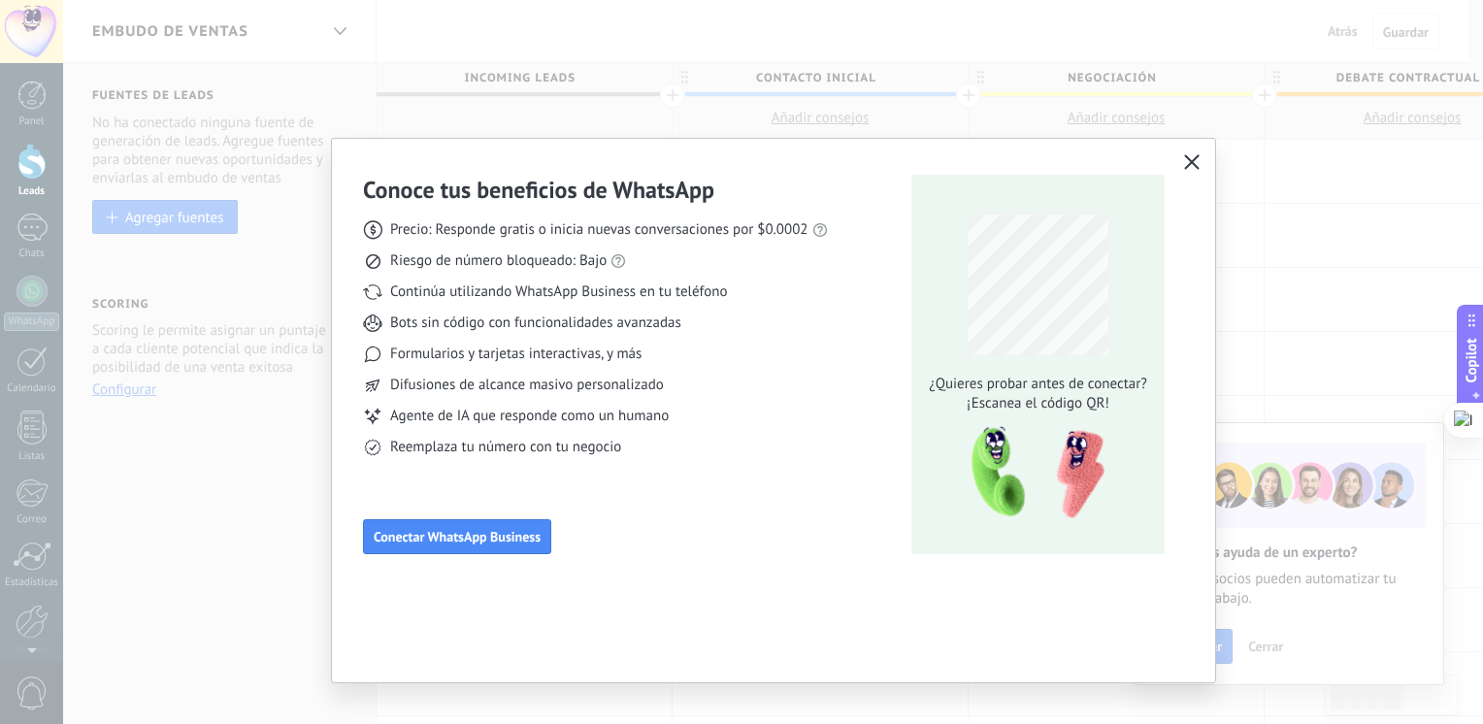
click at [1191, 166] on icon "button" at bounding box center [1192, 162] width 16 height 16
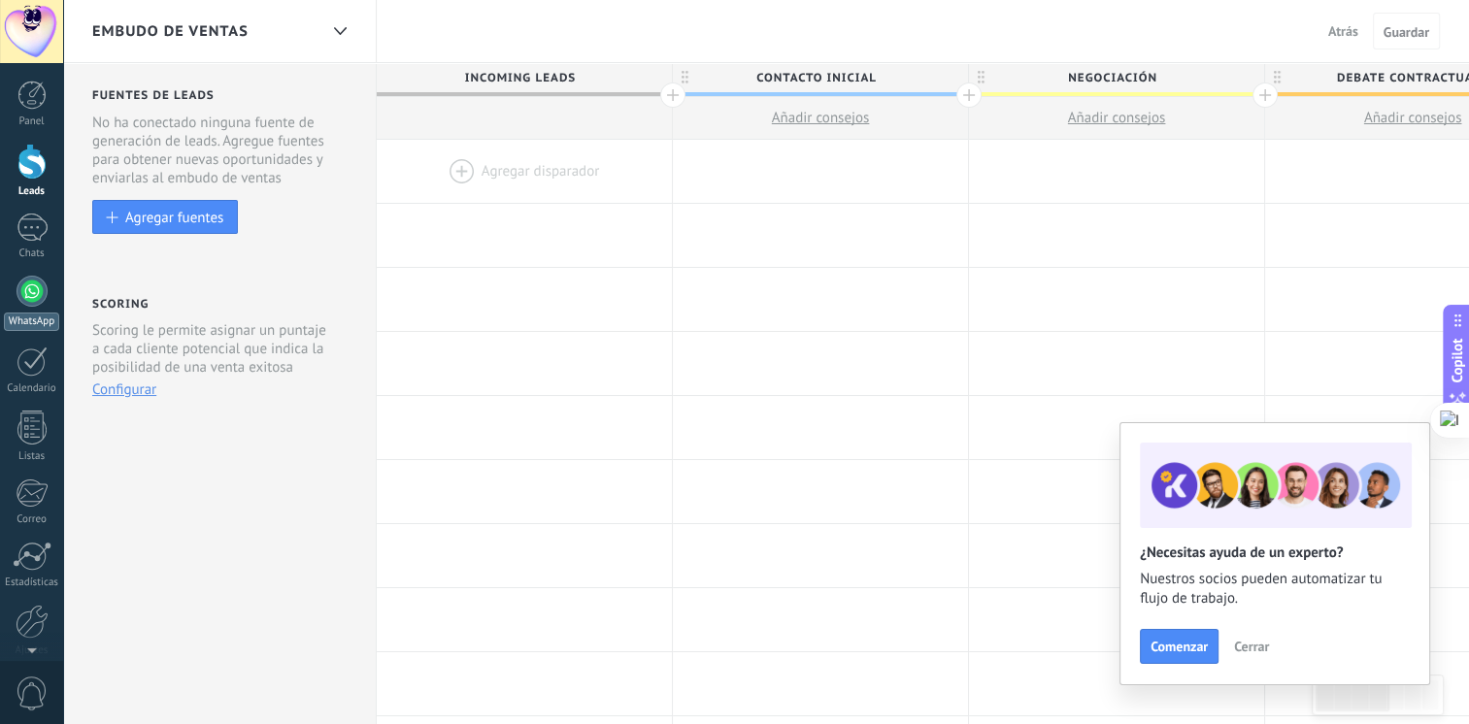
click at [47, 284] on link "WhatsApp" at bounding box center [31, 303] width 63 height 55
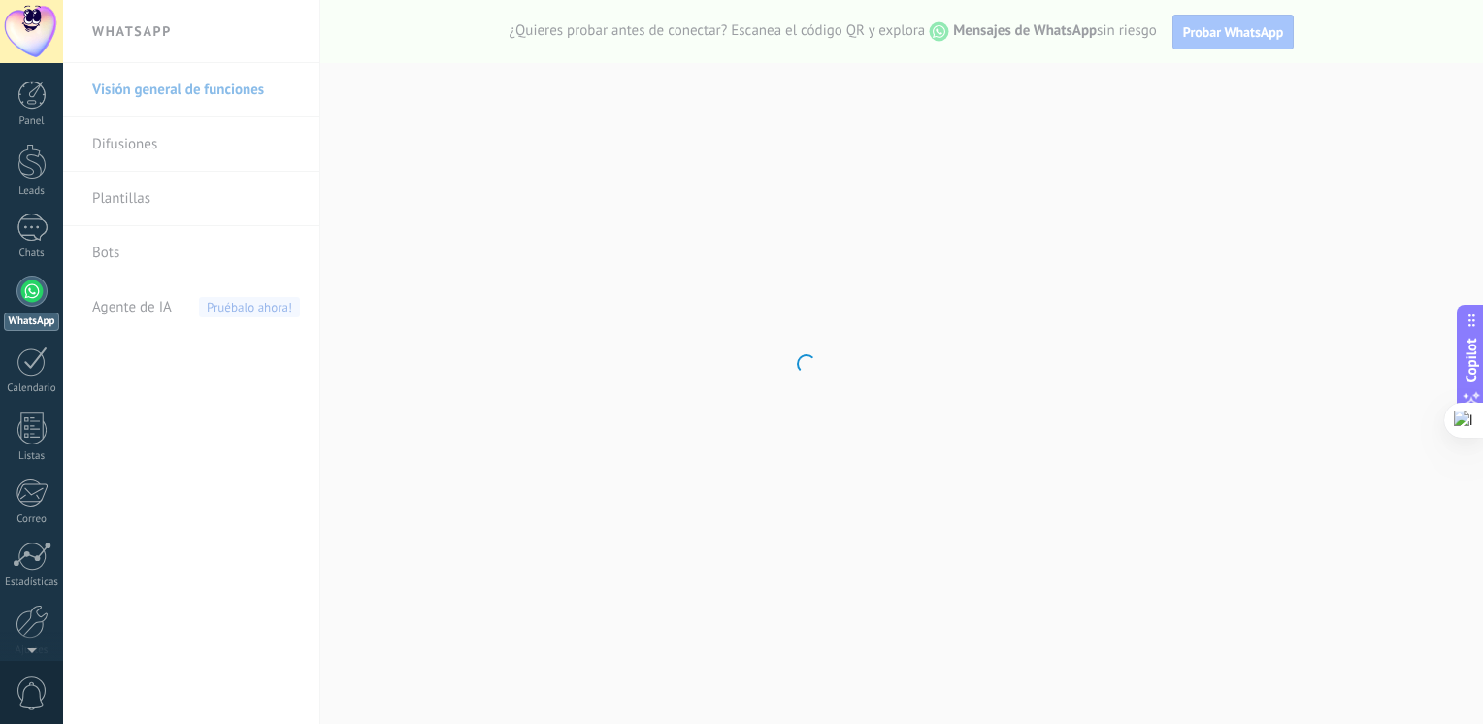
click at [123, 157] on body ".abecls-1,.abecls-2{fill-rule:evenodd}.abecls-2{fill:#fff} .abhcls-1{fill:none}…" at bounding box center [741, 362] width 1483 height 724
click at [118, 148] on body ".abecls-1,.abecls-2{fill-rule:evenodd}.abecls-2{fill:#fff} .abhcls-1{fill:none}…" at bounding box center [741, 362] width 1483 height 724
click at [118, 149] on body ".abecls-1,.abecls-2{fill-rule:evenodd}.abecls-2{fill:#fff} .abhcls-1{fill:none}…" at bounding box center [741, 362] width 1483 height 724
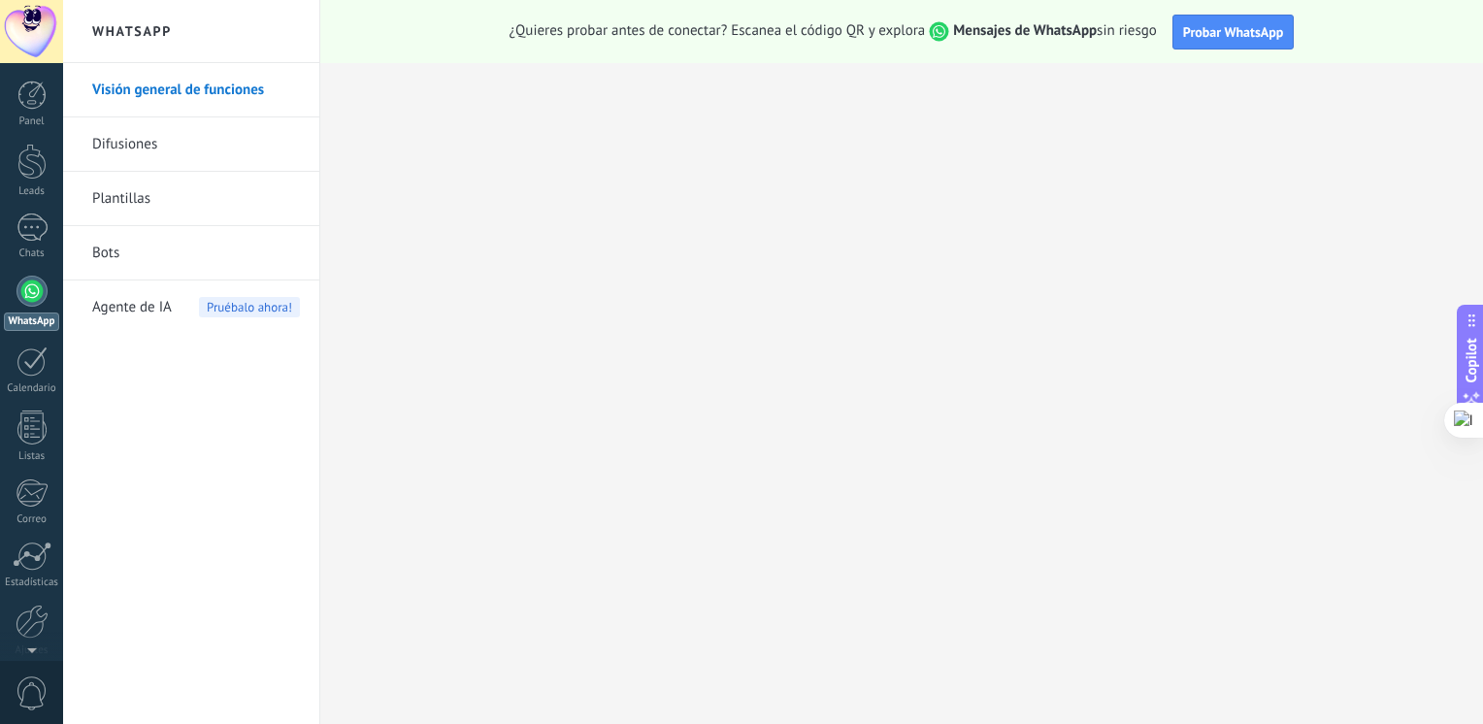
click at [118, 149] on link "Difusiones" at bounding box center [196, 144] width 208 height 54
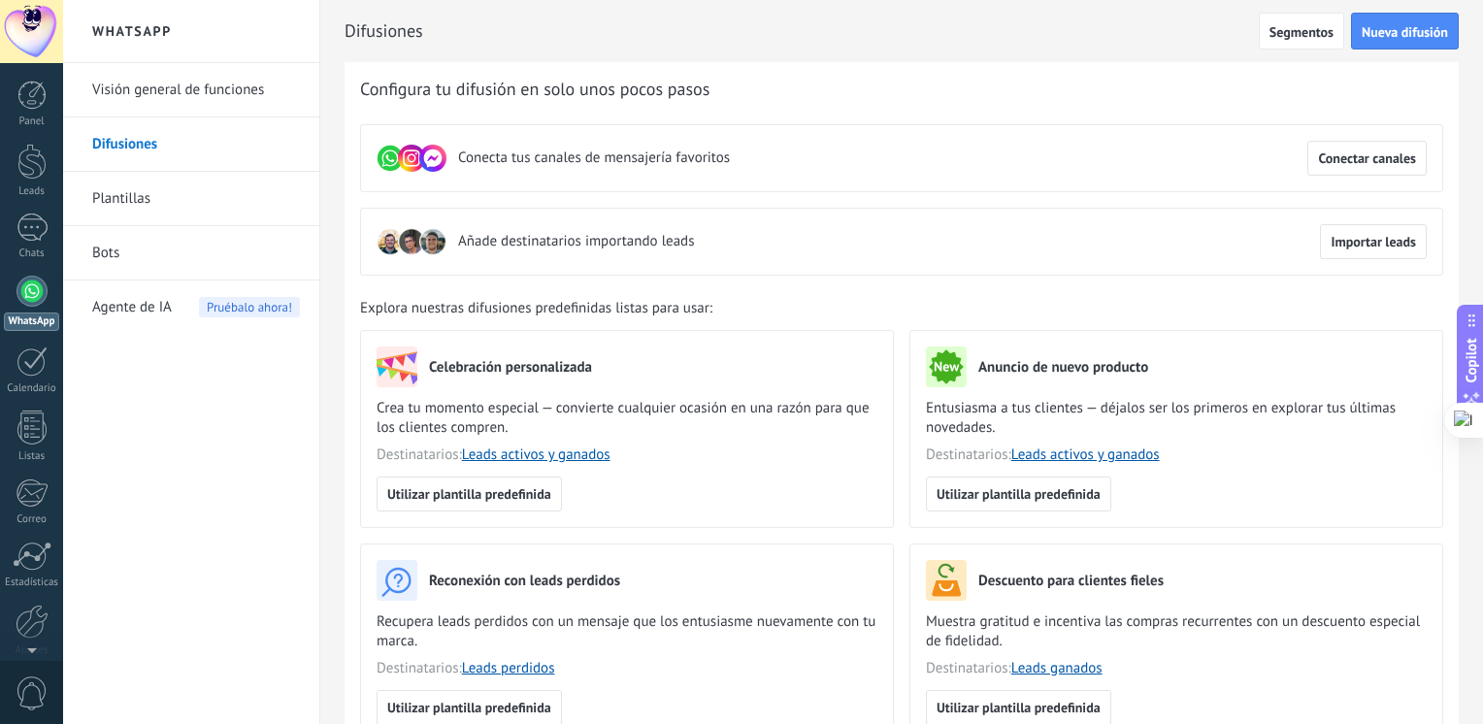
click at [95, 249] on link "Bots" at bounding box center [196, 253] width 208 height 54
